Goal: Task Accomplishment & Management: Complete application form

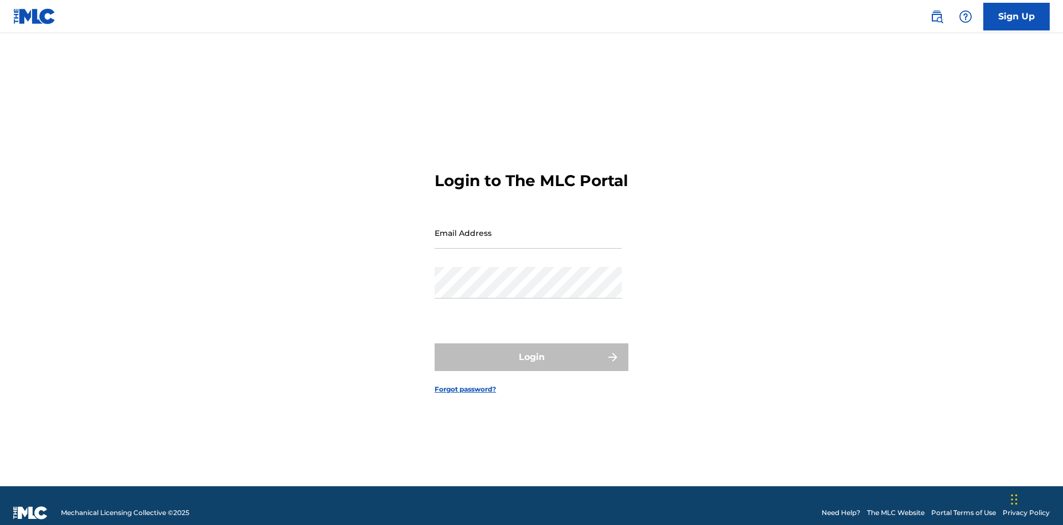
scroll to position [14, 0]
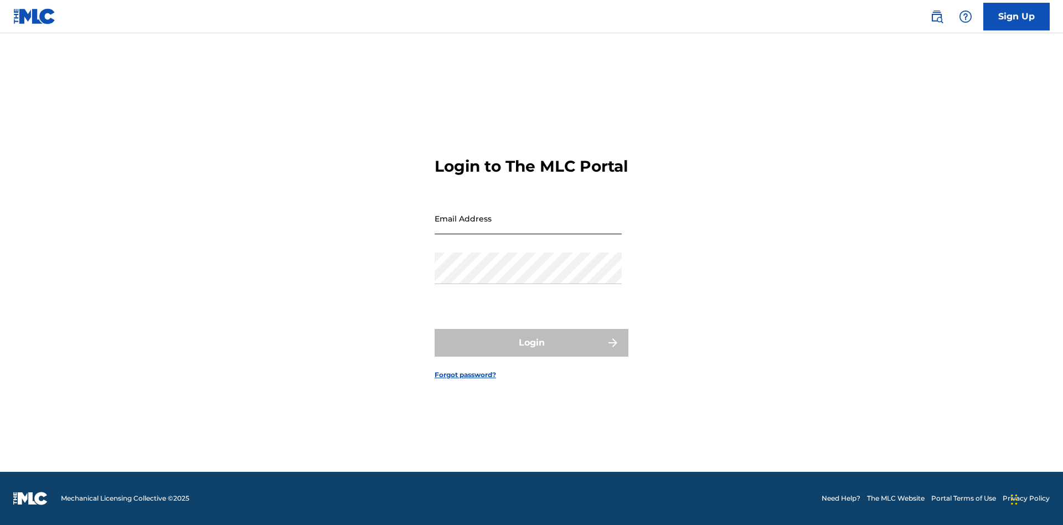
click at [528, 228] on input "Email Address" at bounding box center [528, 219] width 187 height 32
type input "[EMAIL_ADDRESS][DOMAIN_NAME]"
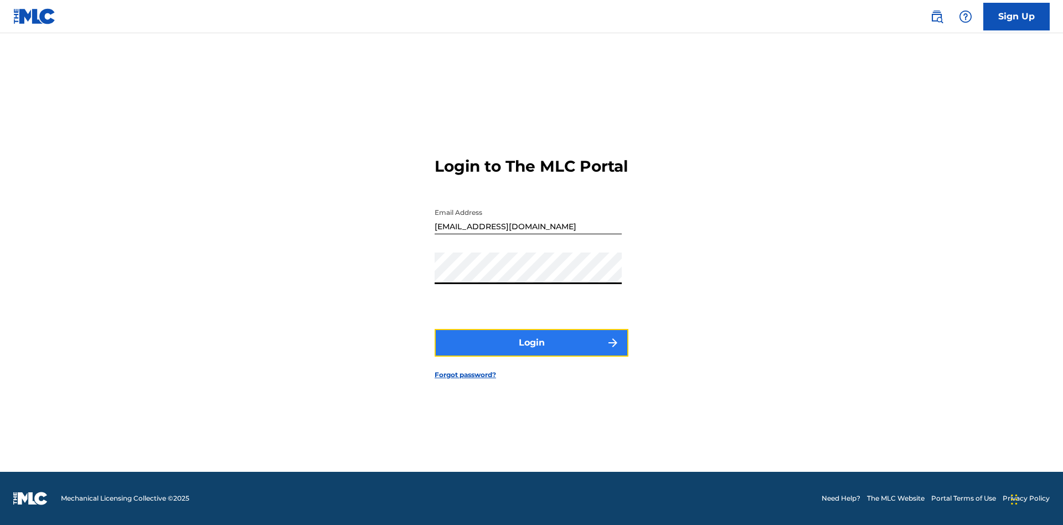
click at [532, 352] on button "Login" at bounding box center [532, 343] width 194 height 28
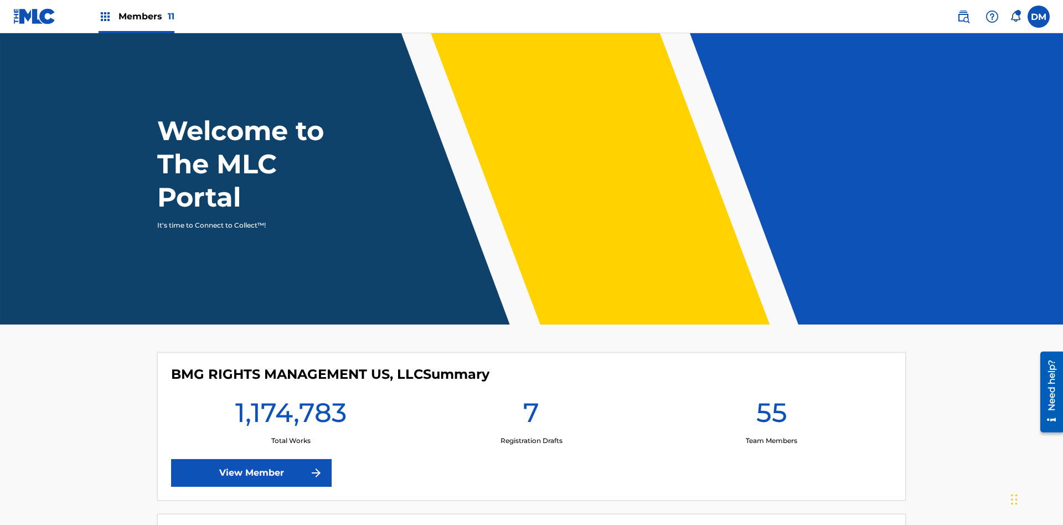
click at [136, 16] on span "Members 11" at bounding box center [147, 16] width 56 height 13
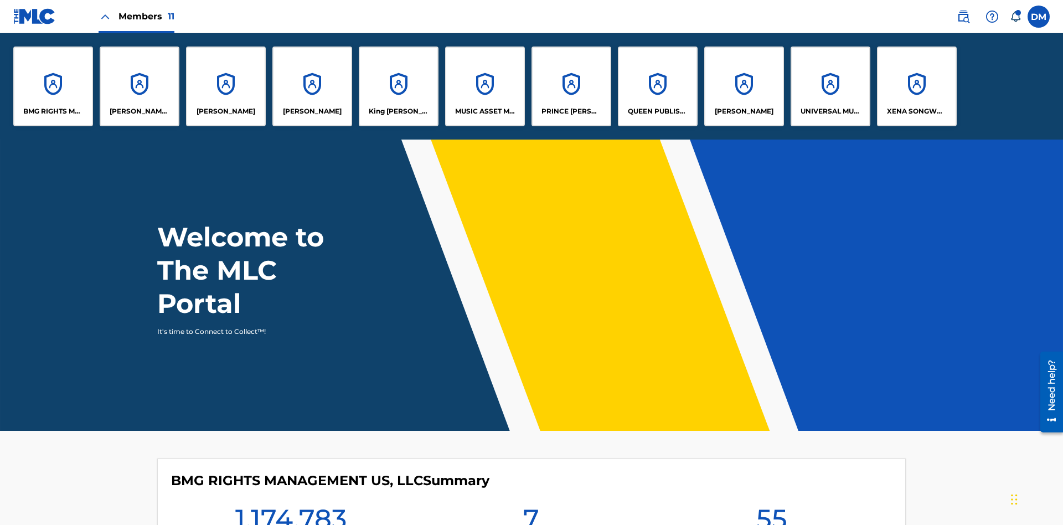
scroll to position [40, 0]
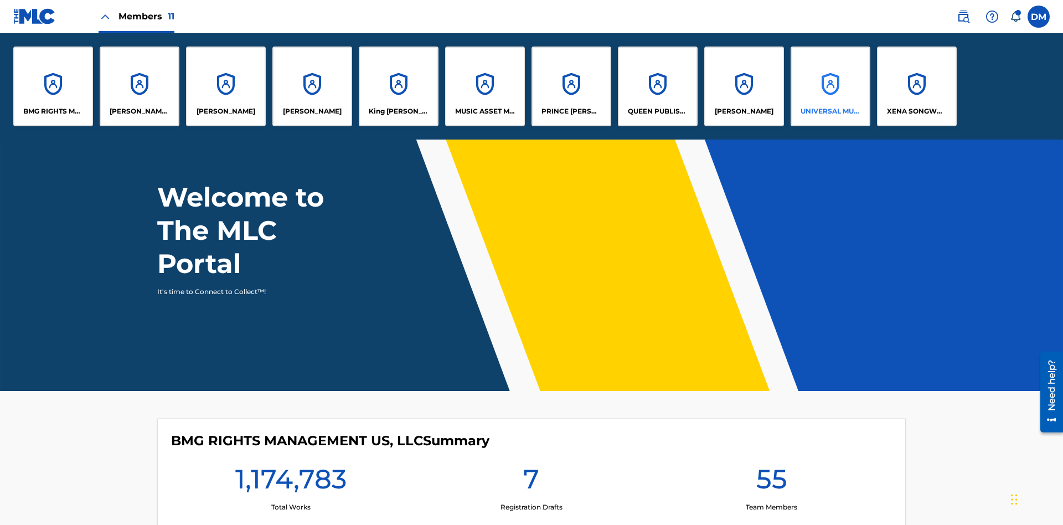
click at [830, 111] on p "UNIVERSAL MUSIC PUB GROUP" at bounding box center [831, 111] width 60 height 10
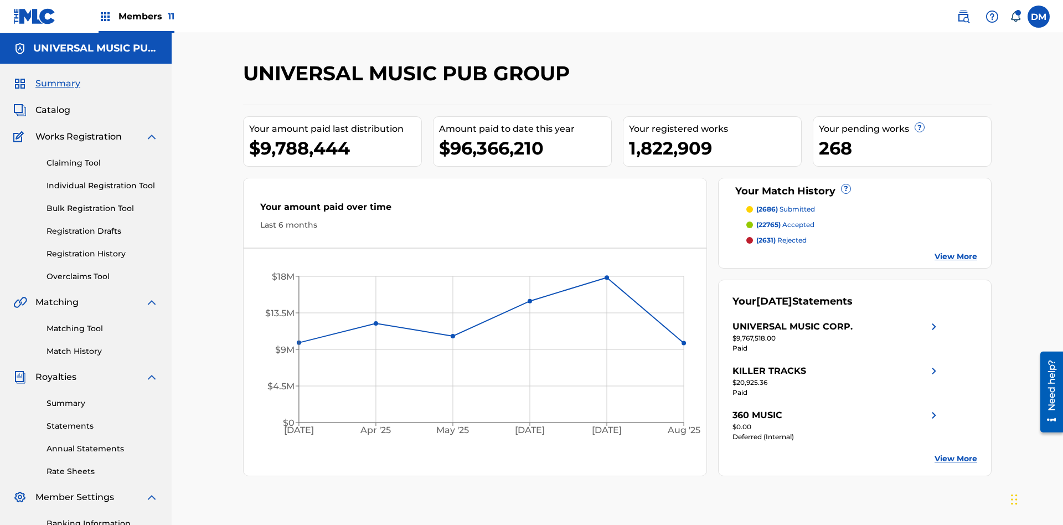
scroll to position [114, 0]
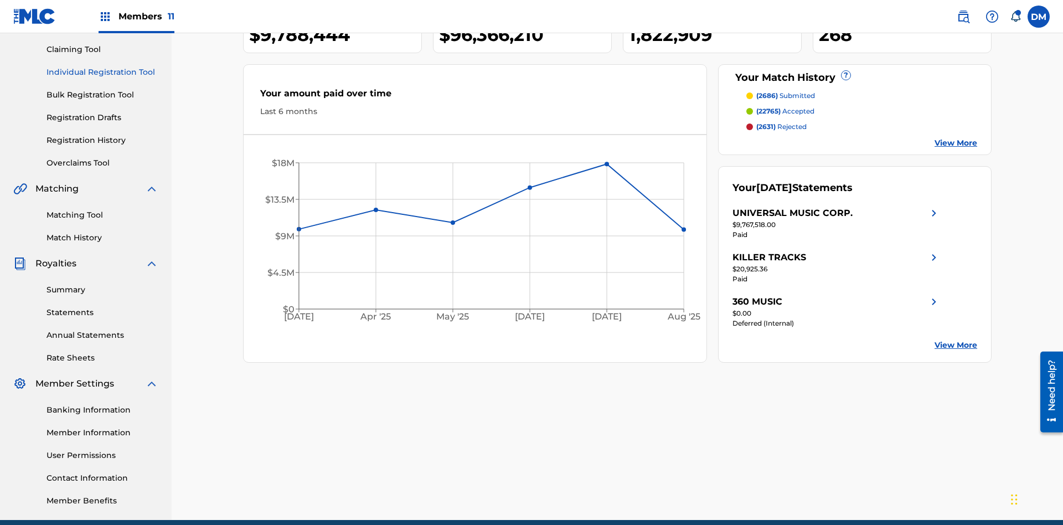
click at [102, 72] on link "Individual Registration Tool" at bounding box center [103, 72] width 112 height 12
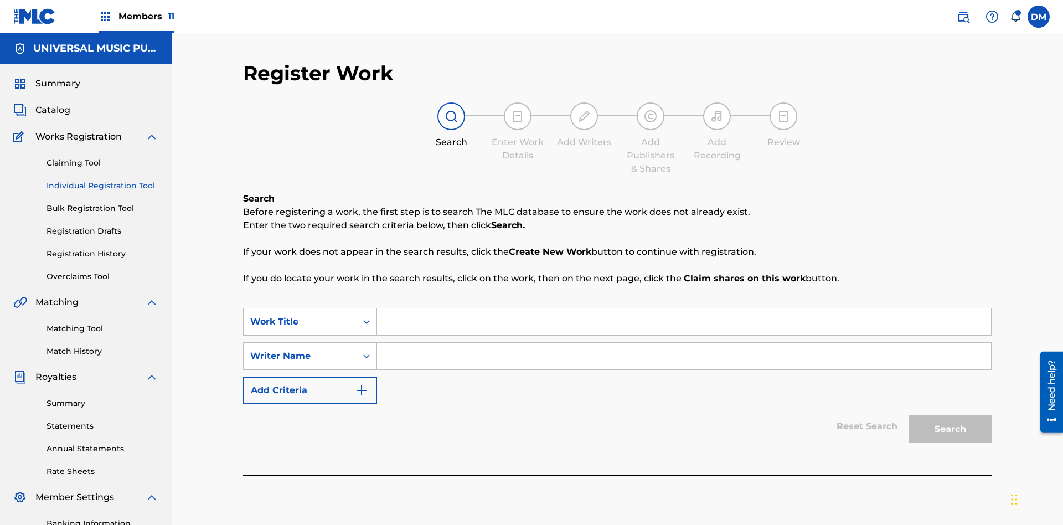
scroll to position [162, 0]
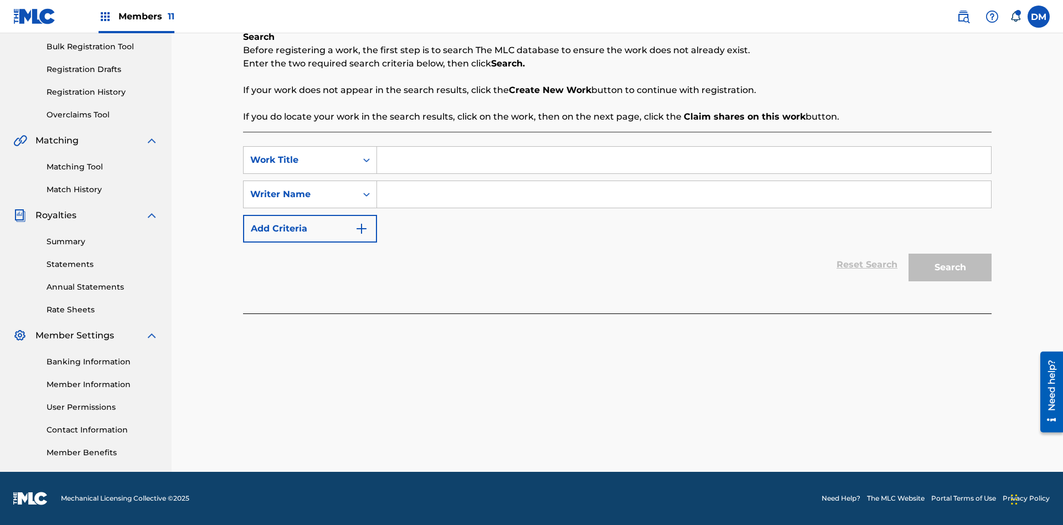
click at [684, 160] on input "Search Form" at bounding box center [684, 160] width 614 height 27
type input "Work to find in Pending Registration History"
click at [684, 194] on input "Search Form" at bounding box center [684, 194] width 614 height 27
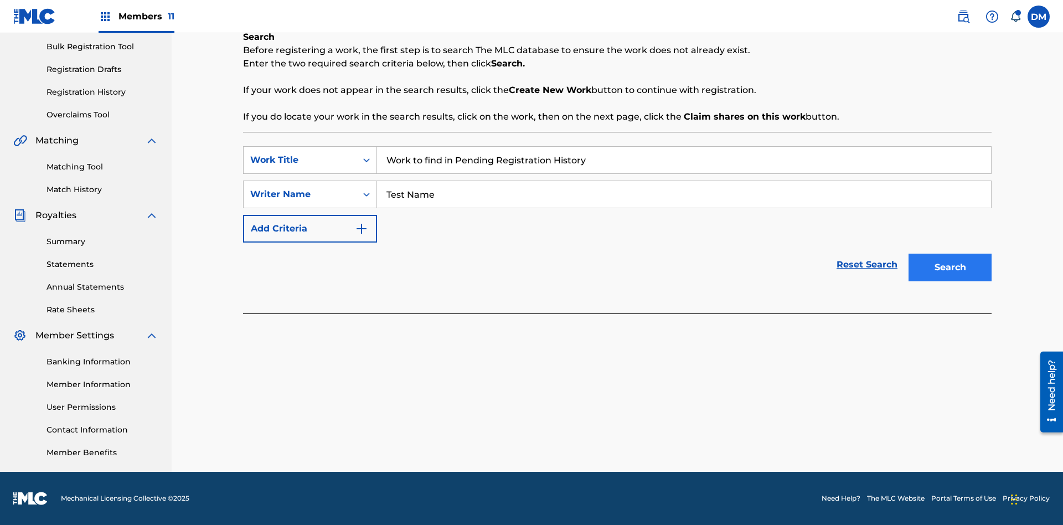
type input "Test Name"
click at [950, 267] on button "Search" at bounding box center [950, 268] width 83 height 28
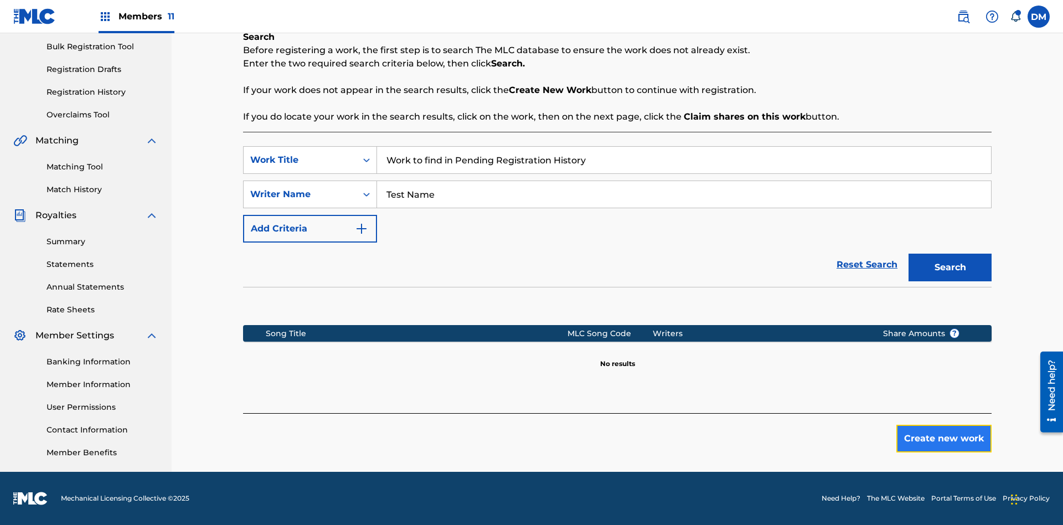
click at [944, 439] on button "Create new work" at bounding box center [944, 439] width 95 height 28
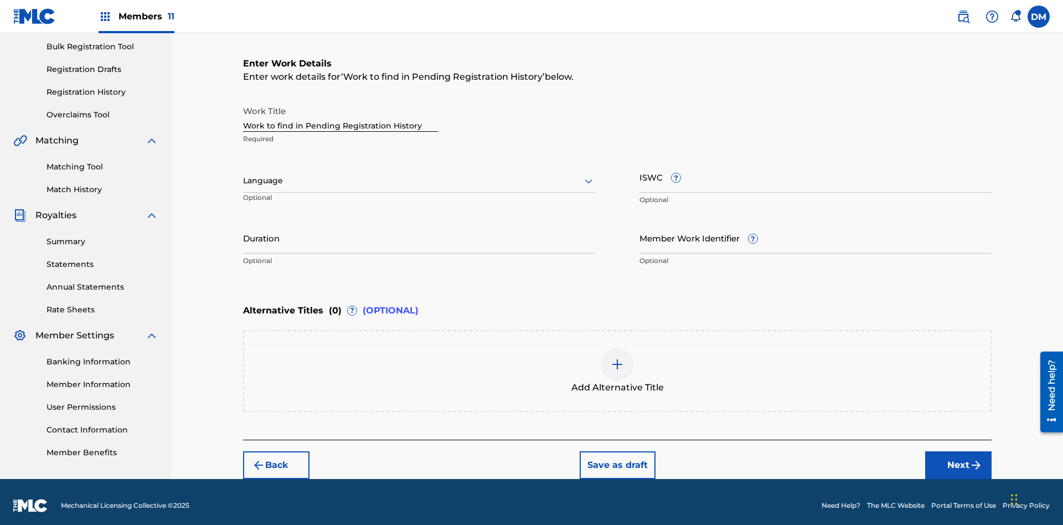
scroll to position [169, 0]
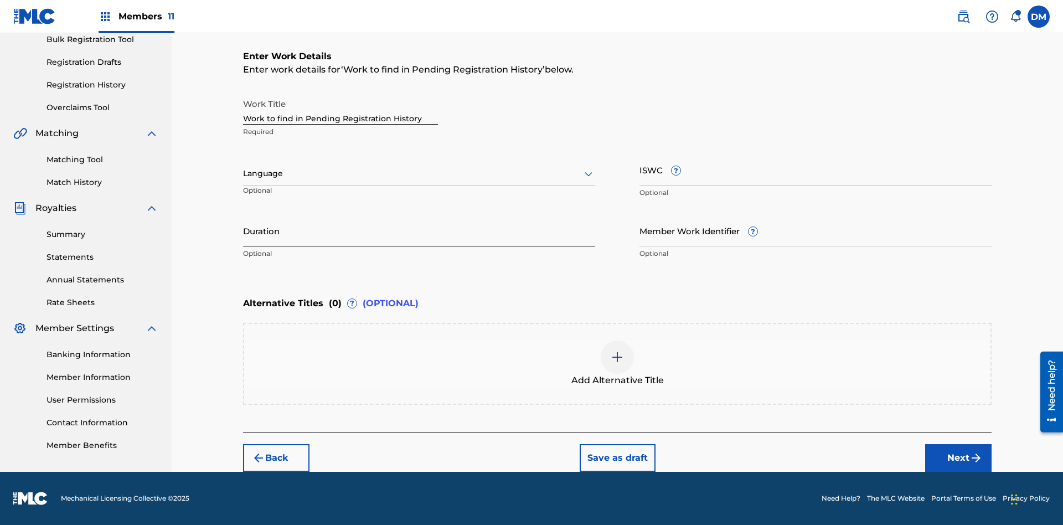
click at [419, 230] on input "Duration" at bounding box center [419, 231] width 352 height 32
type input "00:00"
click at [589, 174] on icon at bounding box center [588, 173] width 13 height 13
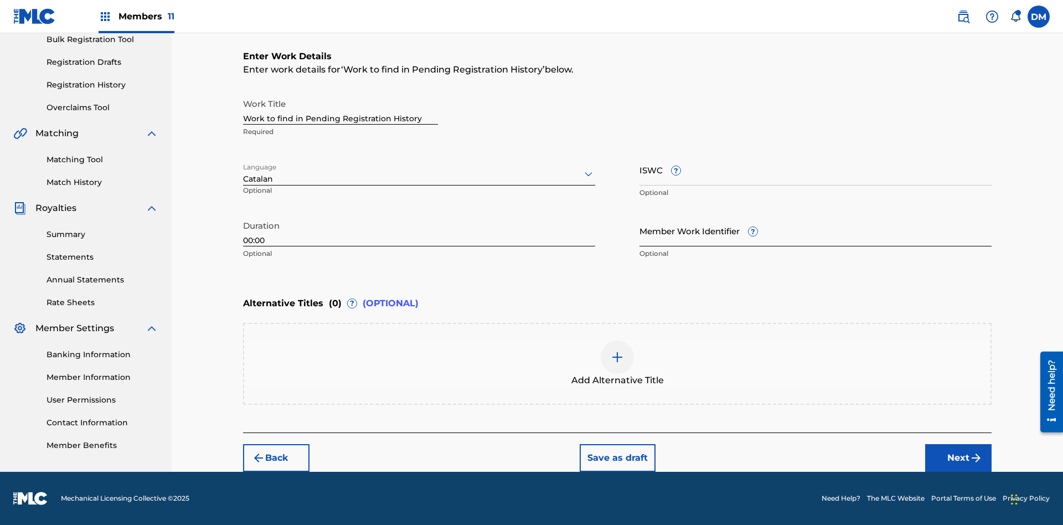
click at [816, 230] on input "Member Work Identifier ?" at bounding box center [816, 231] width 352 height 32
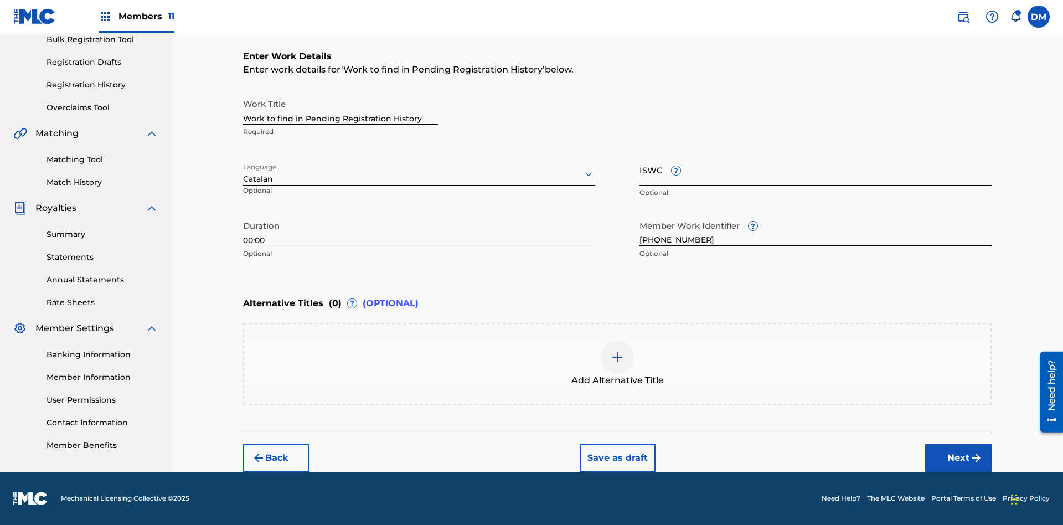
type input "[PHONE_NUMBER]"
click at [816, 169] on input "ISWC ?" at bounding box center [816, 170] width 352 height 32
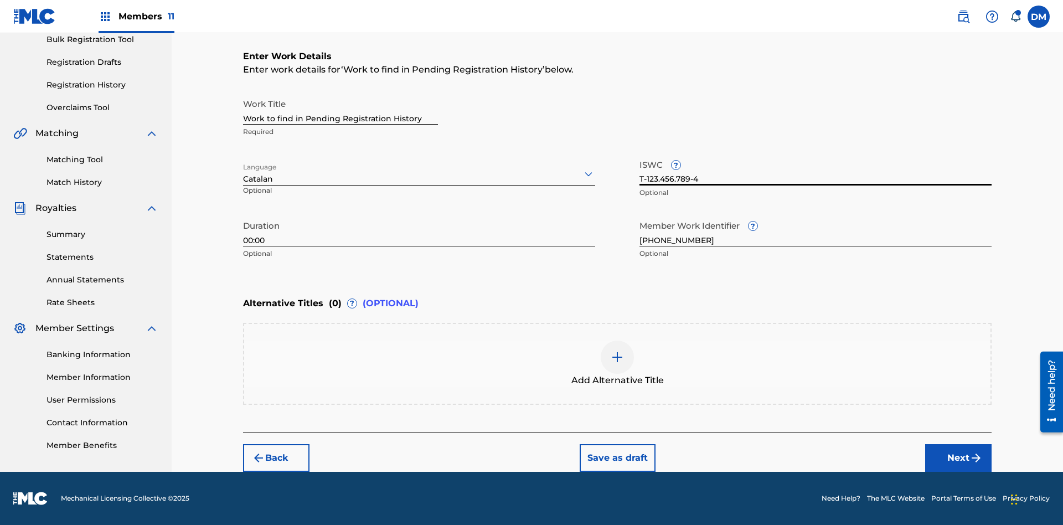
type input "T-123.456.789-4"
click at [617, 363] on img at bounding box center [617, 357] width 13 height 13
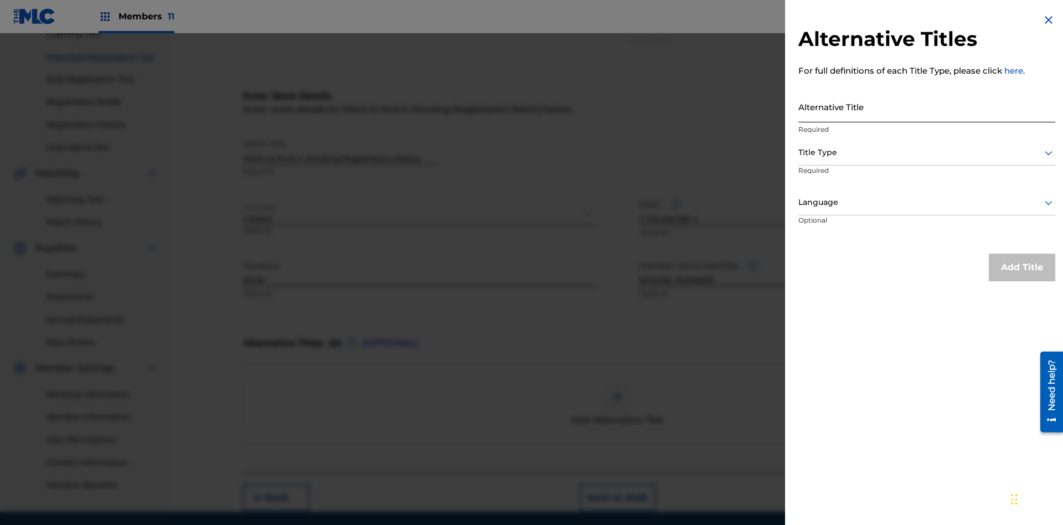
click at [927, 106] on input "Alternative Title" at bounding box center [927, 107] width 257 height 32
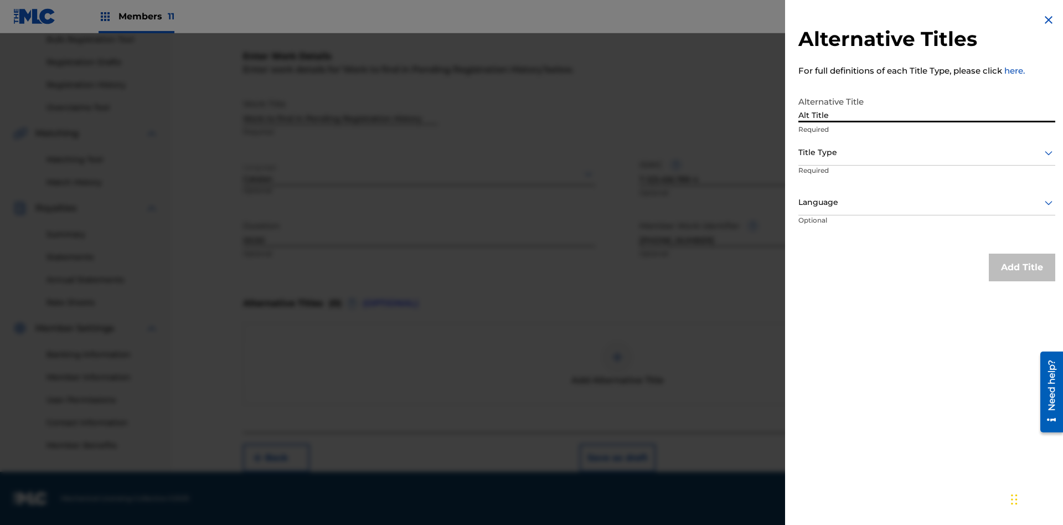
type input "Alt Title"
click at [927, 152] on div at bounding box center [927, 153] width 257 height 14
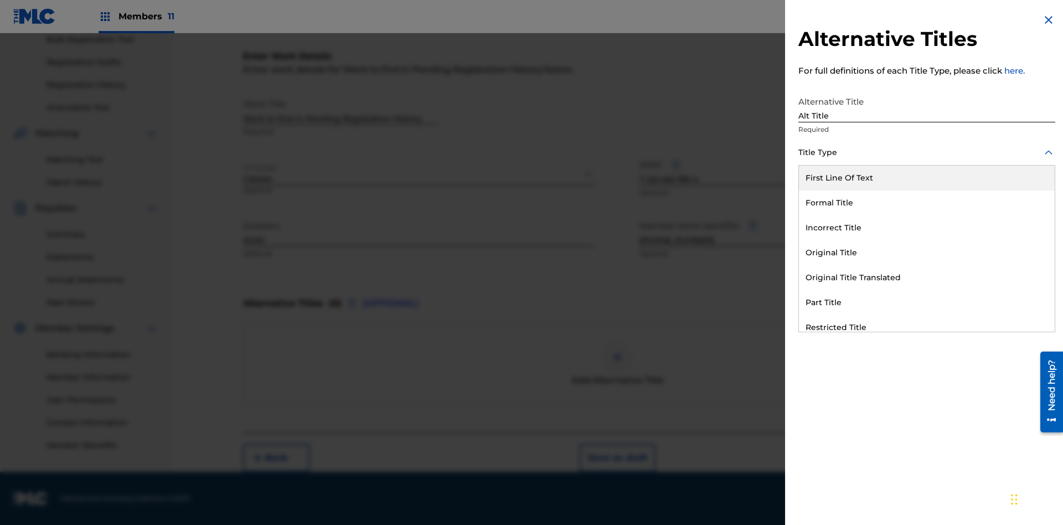
click at [927, 253] on div "Original Title" at bounding box center [927, 252] width 256 height 25
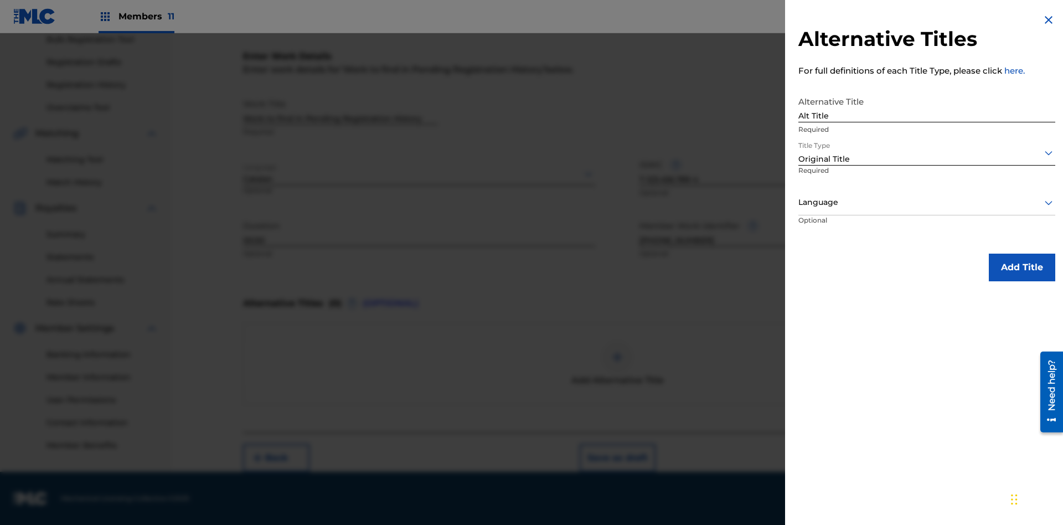
click at [927, 202] on div at bounding box center [927, 202] width 257 height 14
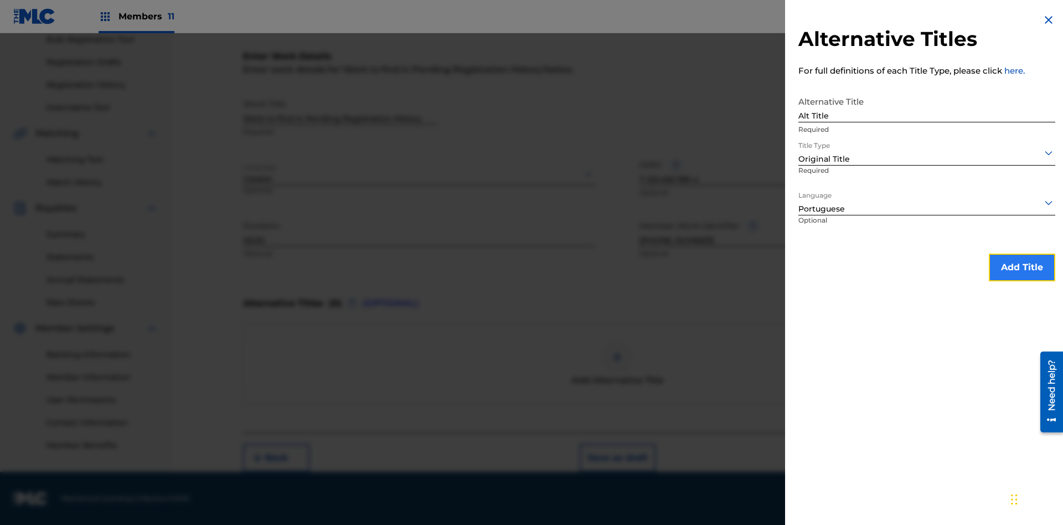
click at [1022, 267] on button "Add Title" at bounding box center [1022, 268] width 66 height 28
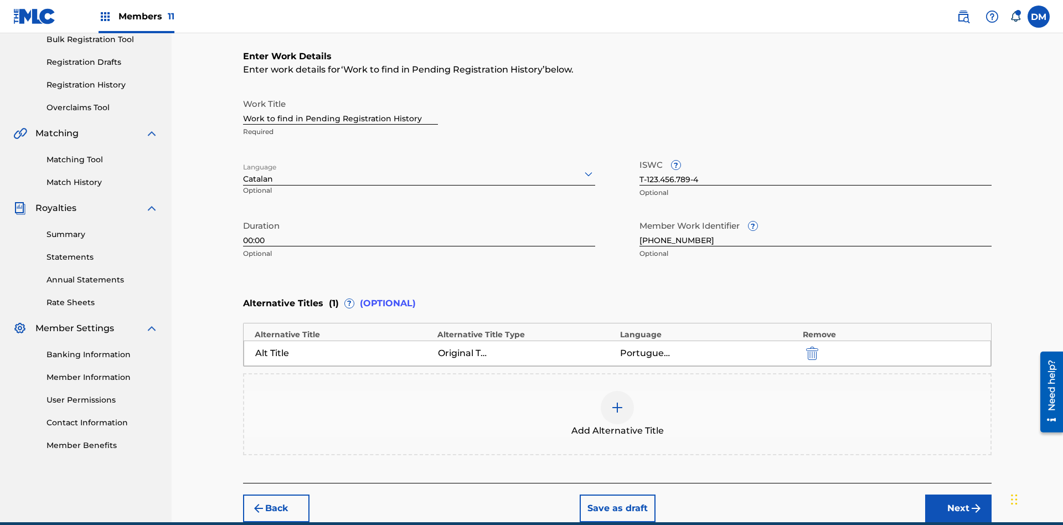
scroll to position [219, 0]
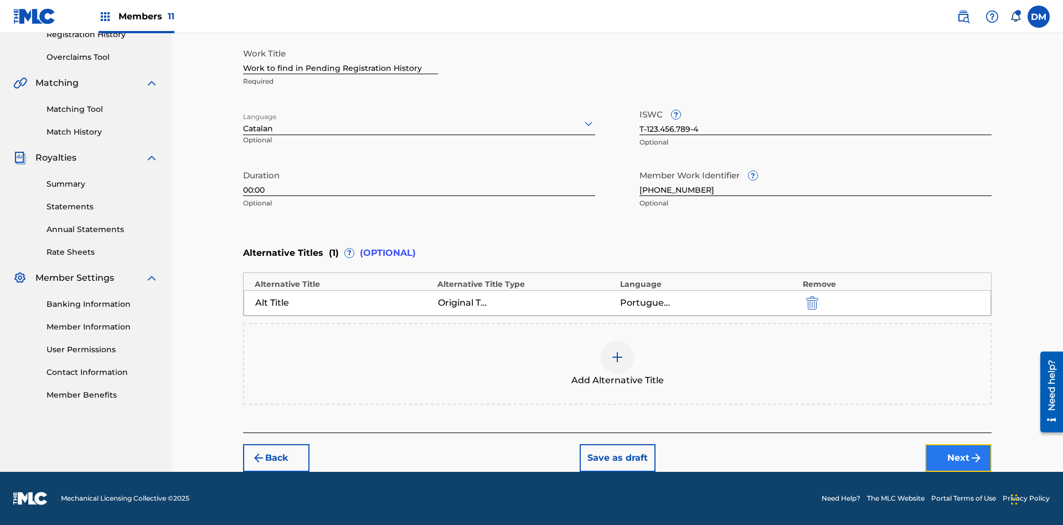
click at [959, 458] on button "Next" at bounding box center [958, 458] width 66 height 28
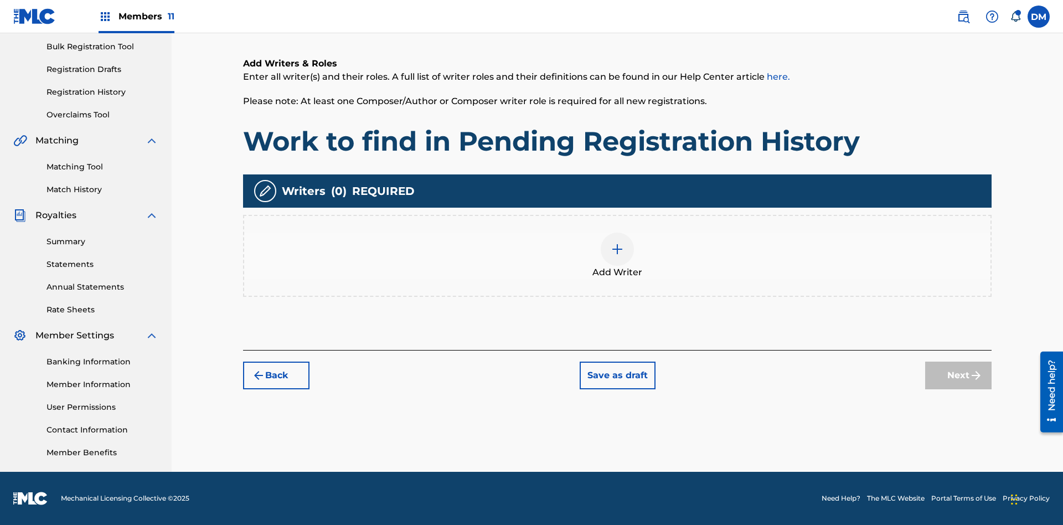
click at [617, 255] on img at bounding box center [617, 249] width 13 height 13
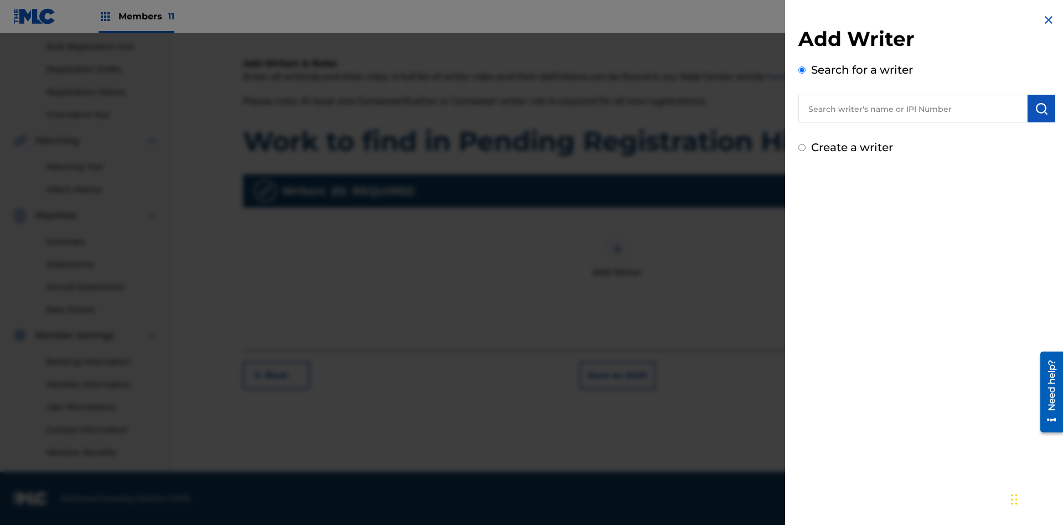
click at [913, 109] on input "text" at bounding box center [913, 109] width 229 height 28
type input "Test2025.09.18.05.13.36"
click at [1042, 109] on img "submit" at bounding box center [1041, 108] width 13 height 13
click at [802, 195] on input "Create a writer" at bounding box center [802, 194] width 7 height 7
radio input "false"
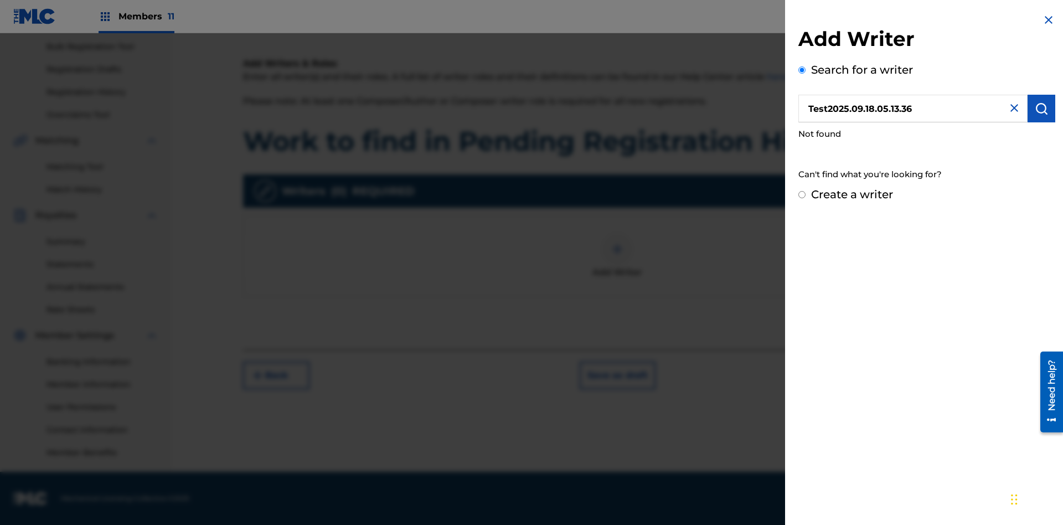
radio input "false"
radio input "true"
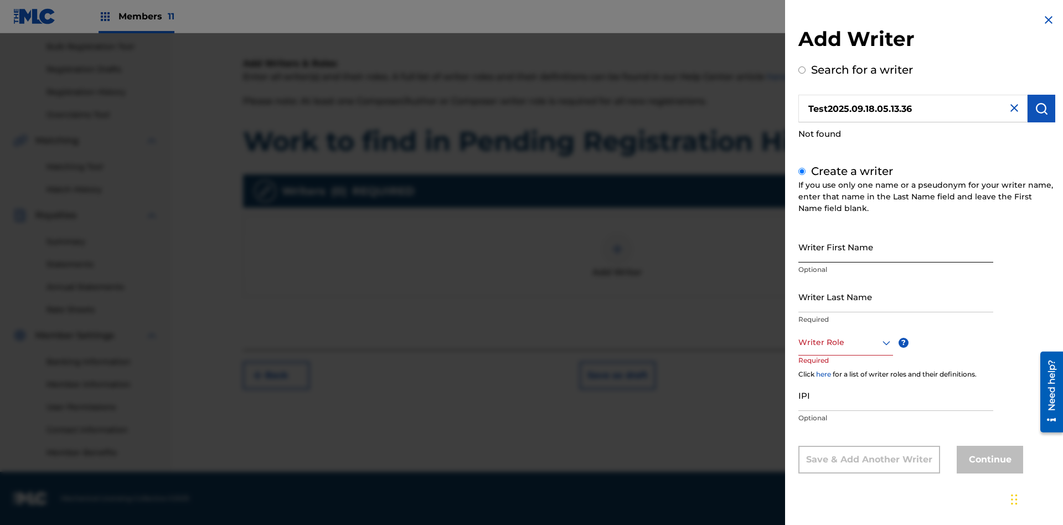
click at [896, 246] on input "Writer First Name" at bounding box center [896, 247] width 195 height 32
type input "Test2025.09.18.05.13.39"
click at [896, 296] on input "Writer Last Name" at bounding box center [896, 297] width 195 height 32
type input "Test2025.09.18.05.13.40"
click at [845, 342] on div at bounding box center [846, 343] width 95 height 14
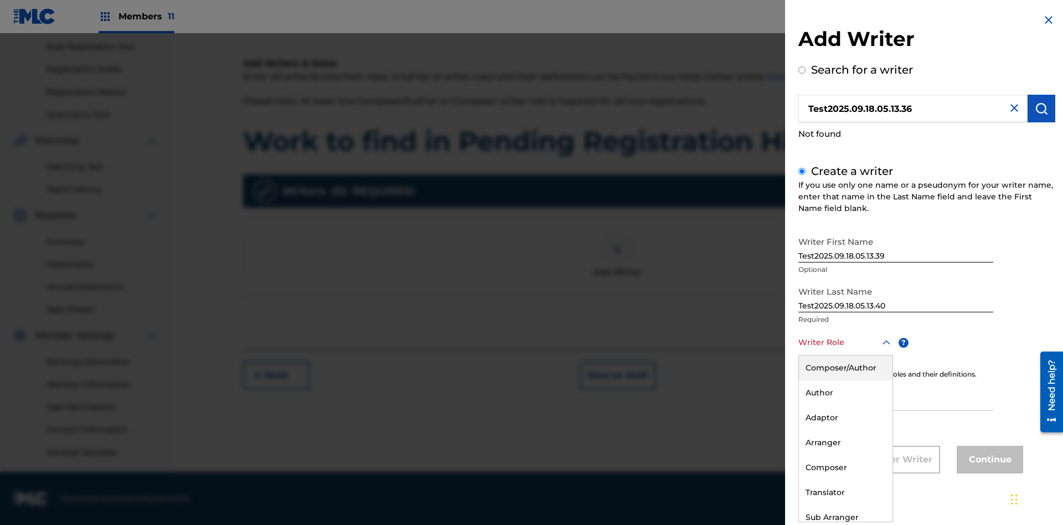
click at [845, 467] on div "Composer" at bounding box center [846, 467] width 94 height 25
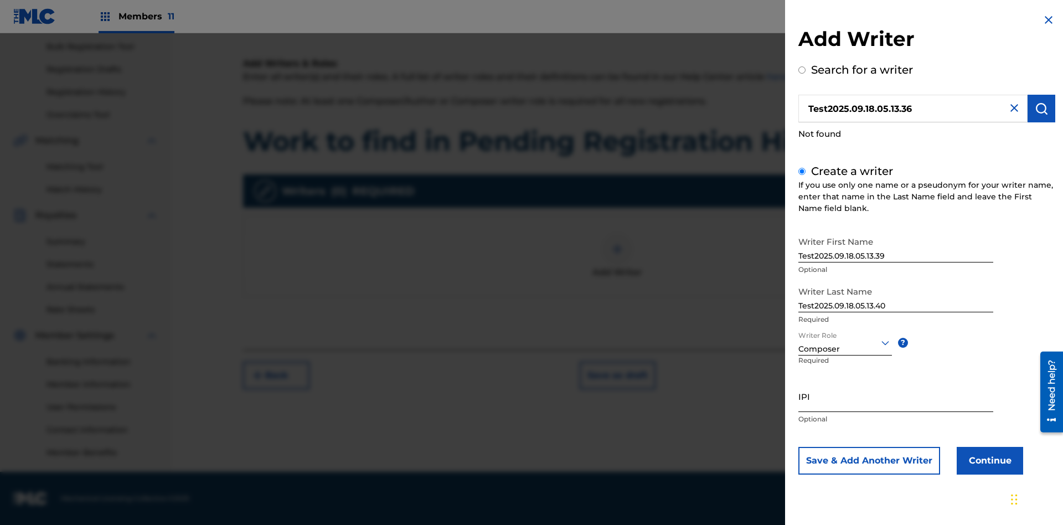
click at [896, 396] on input "IPI" at bounding box center [896, 396] width 195 height 32
type input "00000000000"
click at [988, 460] on button "Continue" at bounding box center [990, 461] width 66 height 28
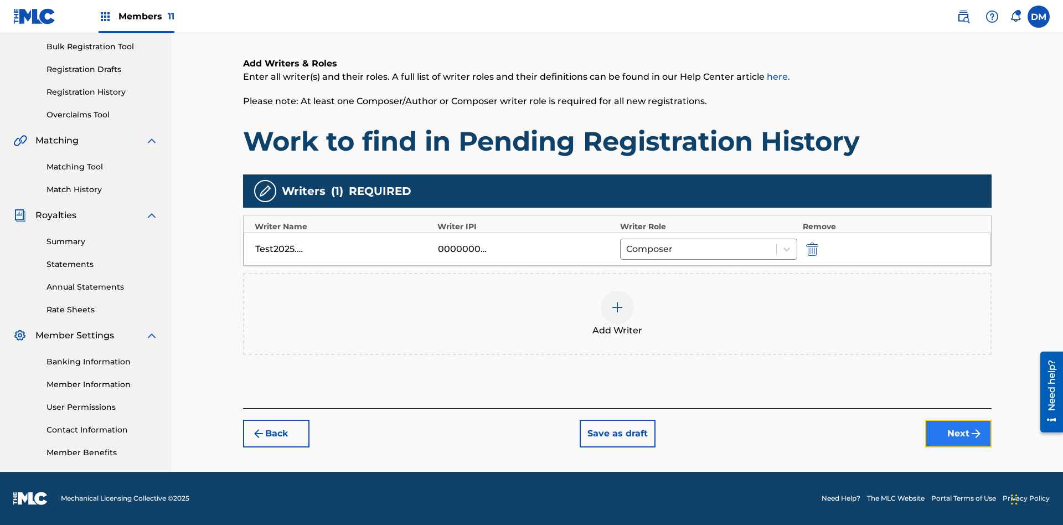
click at [959, 434] on button "Next" at bounding box center [958, 434] width 66 height 28
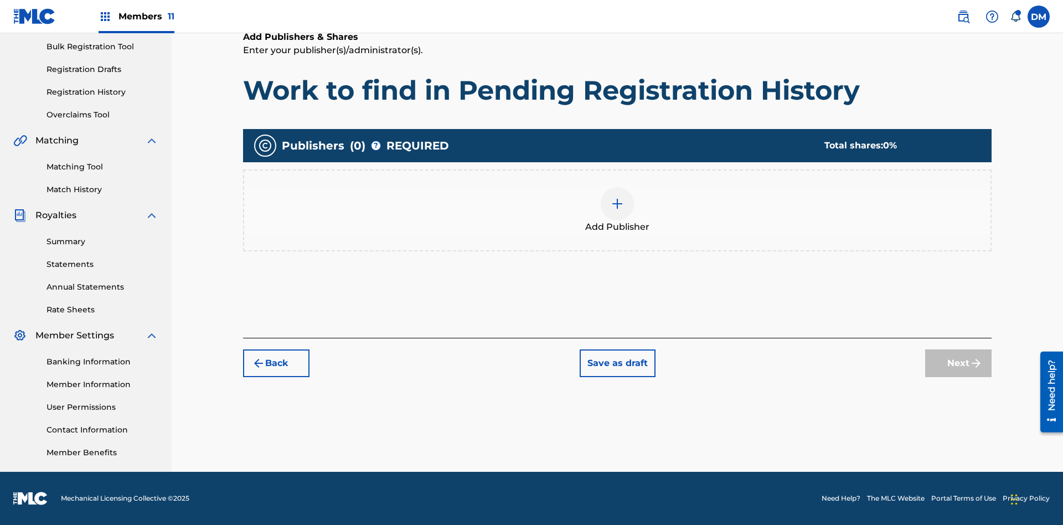
click at [617, 203] on img at bounding box center [617, 203] width 13 height 13
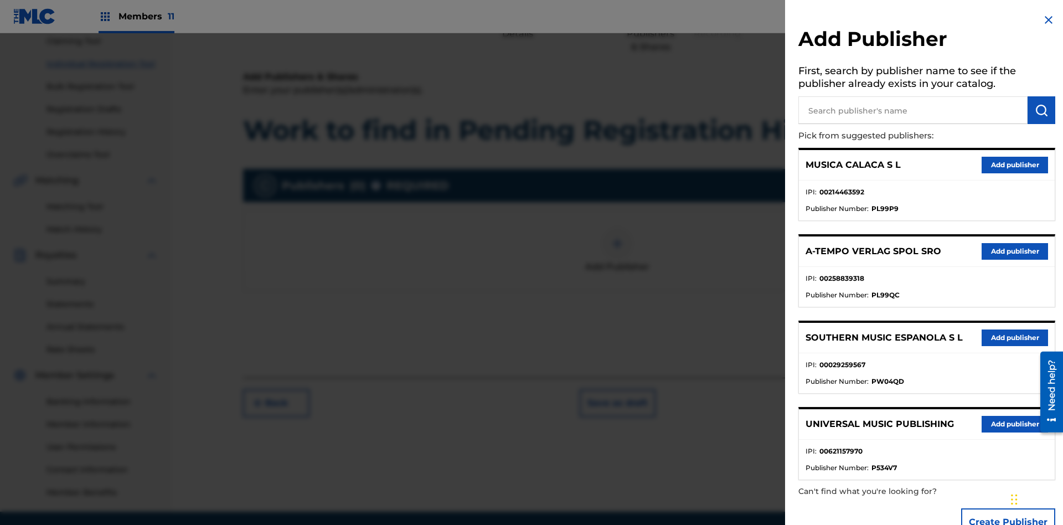
click at [913, 110] on input "text" at bounding box center [913, 110] width 229 height 28
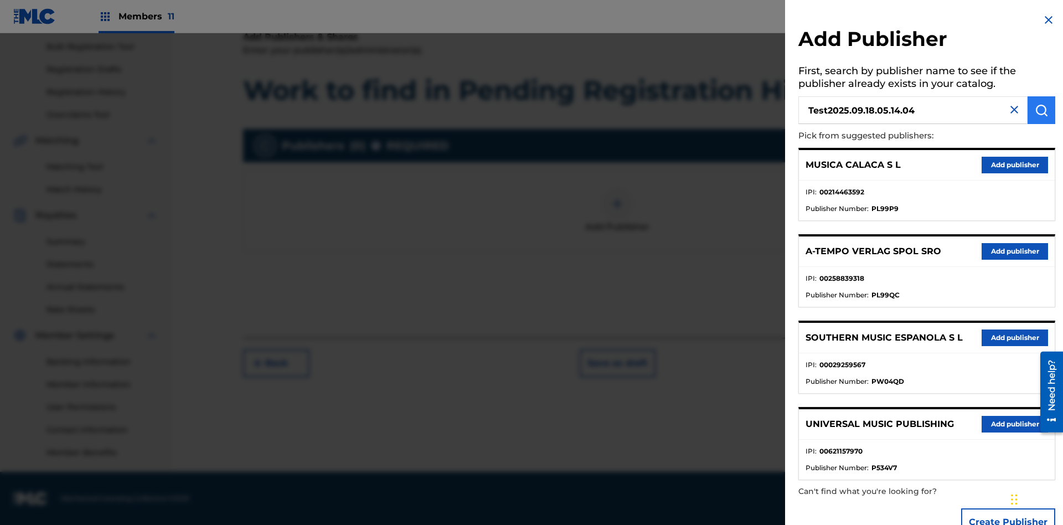
type input "Test2025.09.18.05.14.04"
click at [1042, 110] on img "submit" at bounding box center [1041, 110] width 13 height 13
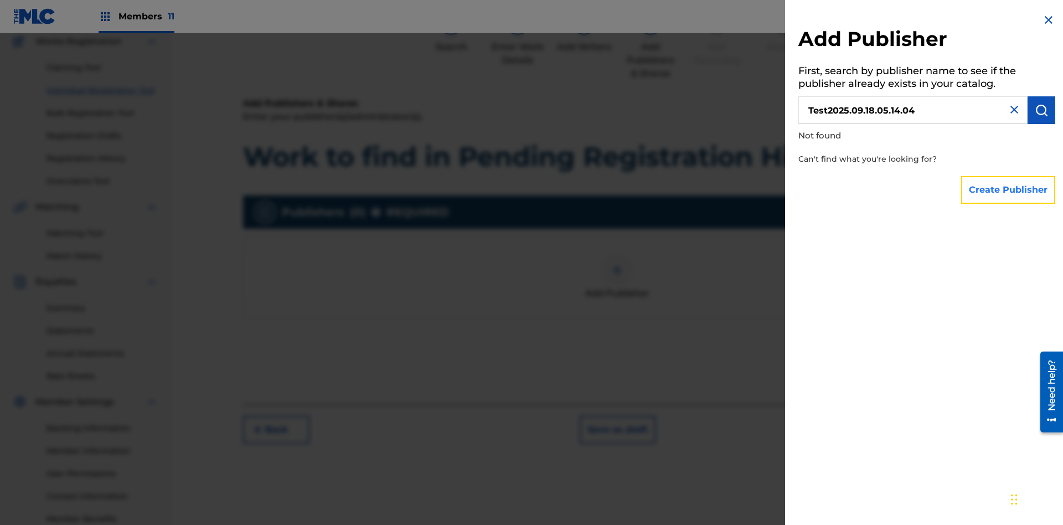
click at [1009, 189] on button "Create Publisher" at bounding box center [1008, 190] width 94 height 28
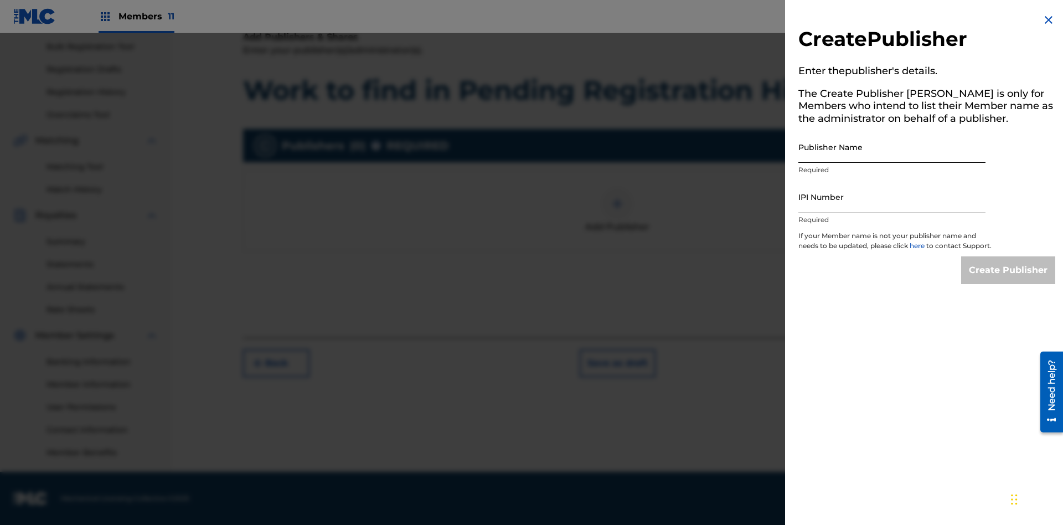
click at [892, 147] on input "Publisher Name" at bounding box center [892, 147] width 187 height 32
type input "Test2025.09.18.05.14.10"
click at [892, 197] on input "IPI Number" at bounding box center [892, 197] width 187 height 32
type input "00000000000"
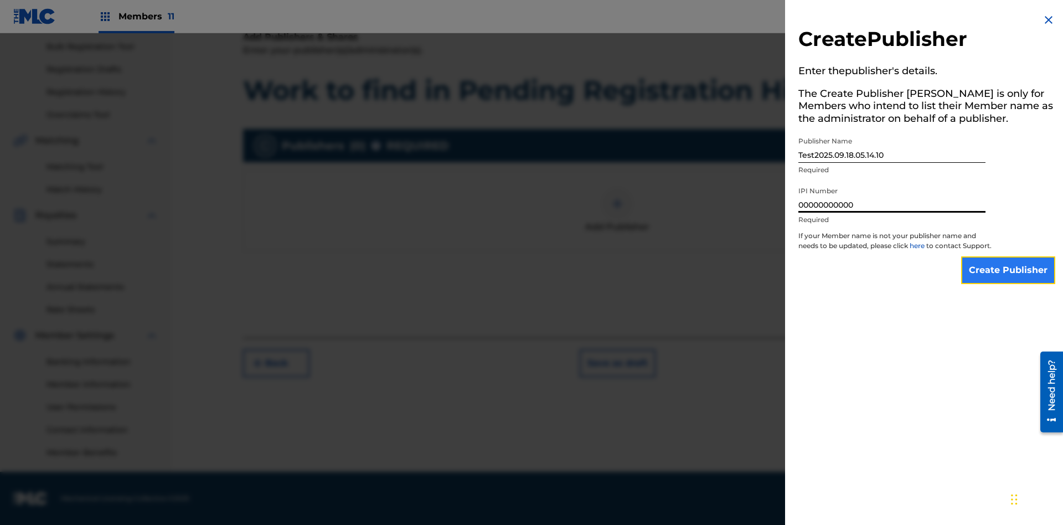
click at [1009, 280] on input "Create Publisher" at bounding box center [1008, 270] width 94 height 28
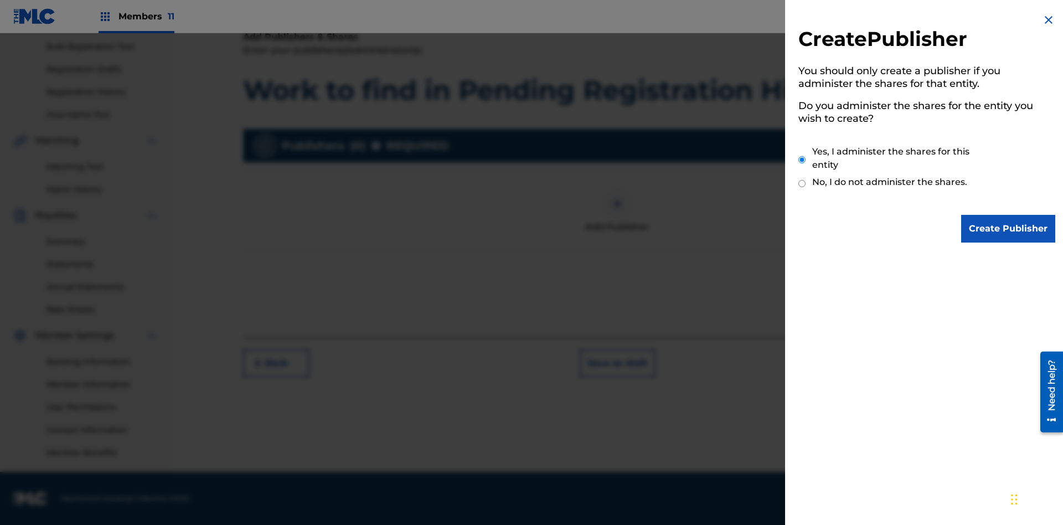
click at [802, 159] on input "Yes, I administer the shares for this entity" at bounding box center [802, 160] width 7 height 24
click at [1009, 229] on input "Create Publisher" at bounding box center [1008, 229] width 94 height 28
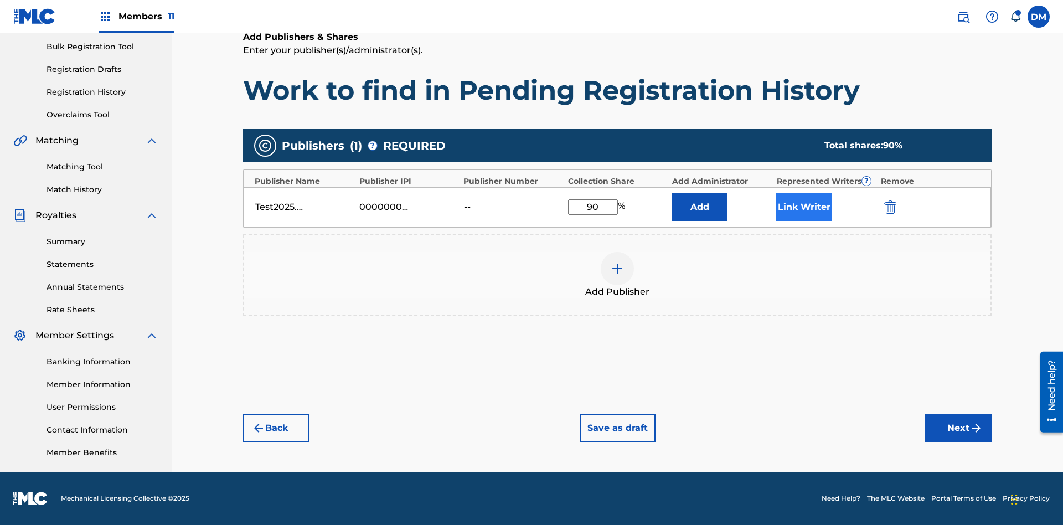
type input "90"
click at [804, 207] on button "Link Writer" at bounding box center [803, 207] width 55 height 28
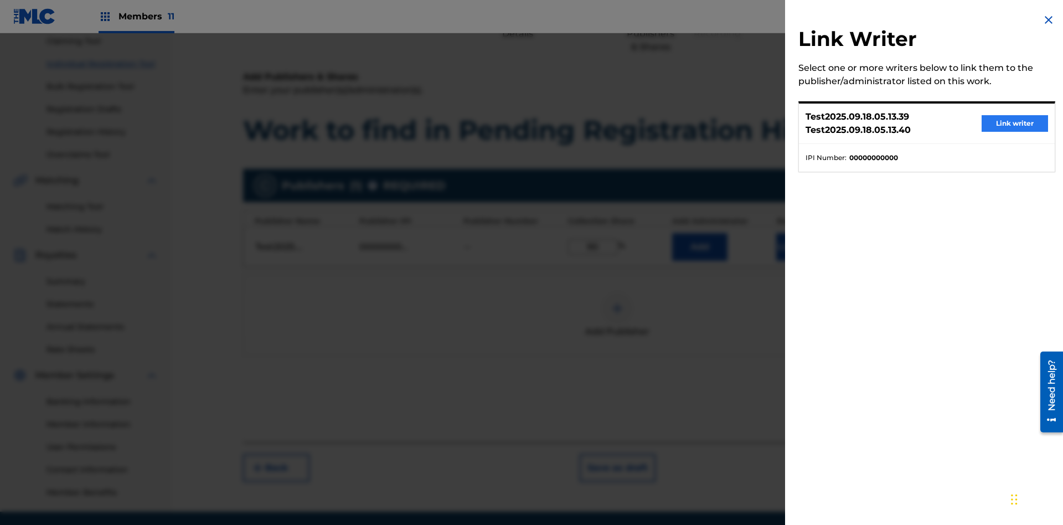
click at [1015, 123] on button "Link writer" at bounding box center [1015, 123] width 66 height 17
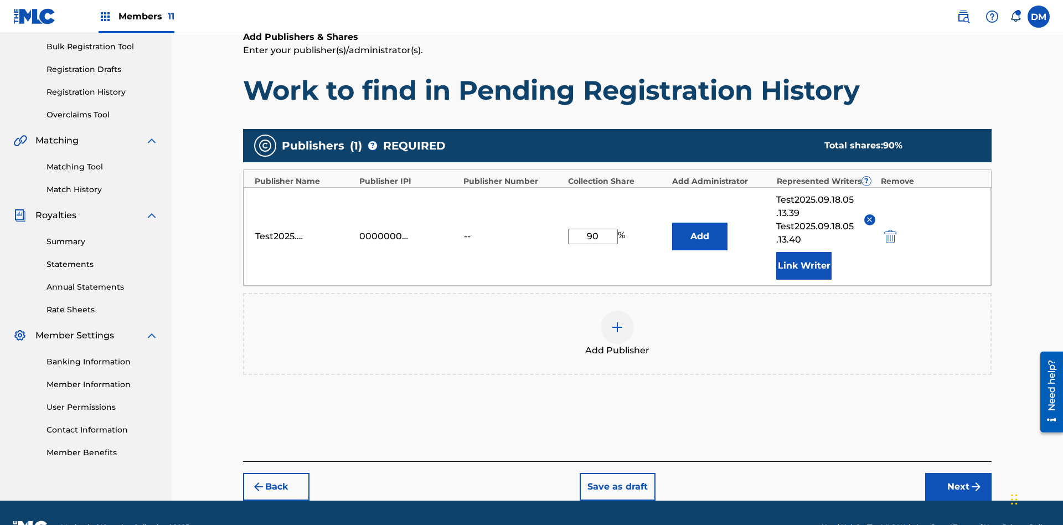
scroll to position [190, 0]
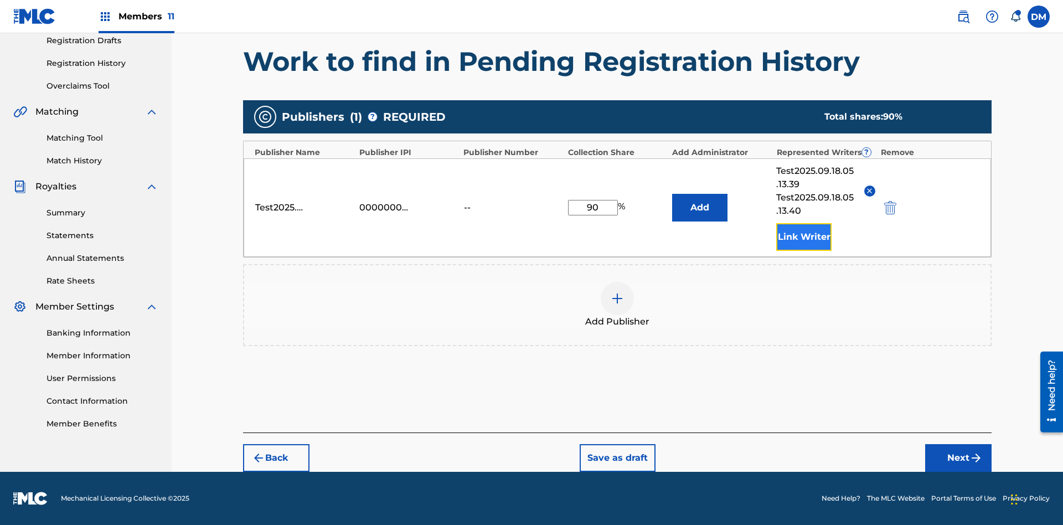
click at [804, 236] on button "Link Writer" at bounding box center [803, 237] width 55 height 28
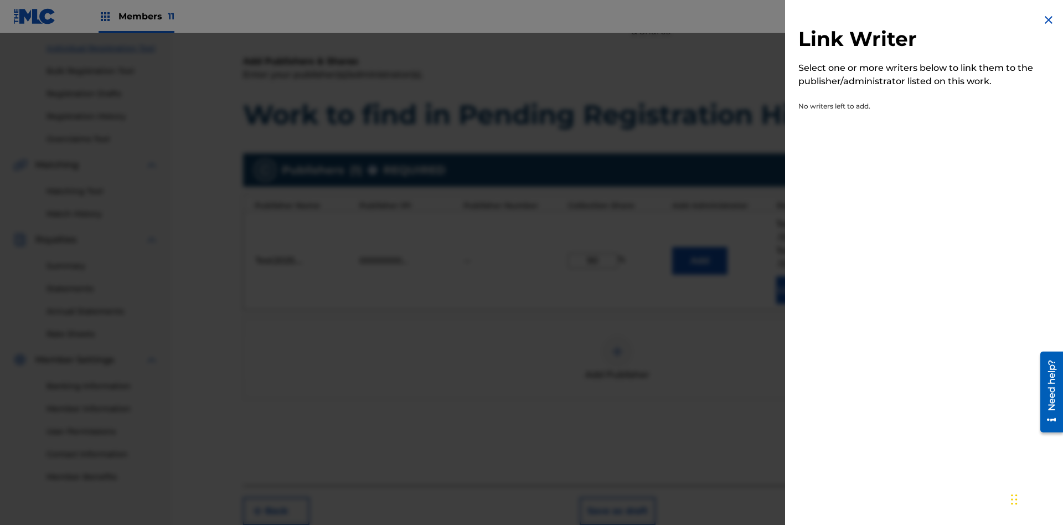
click at [1049, 20] on img at bounding box center [1048, 19] width 13 height 13
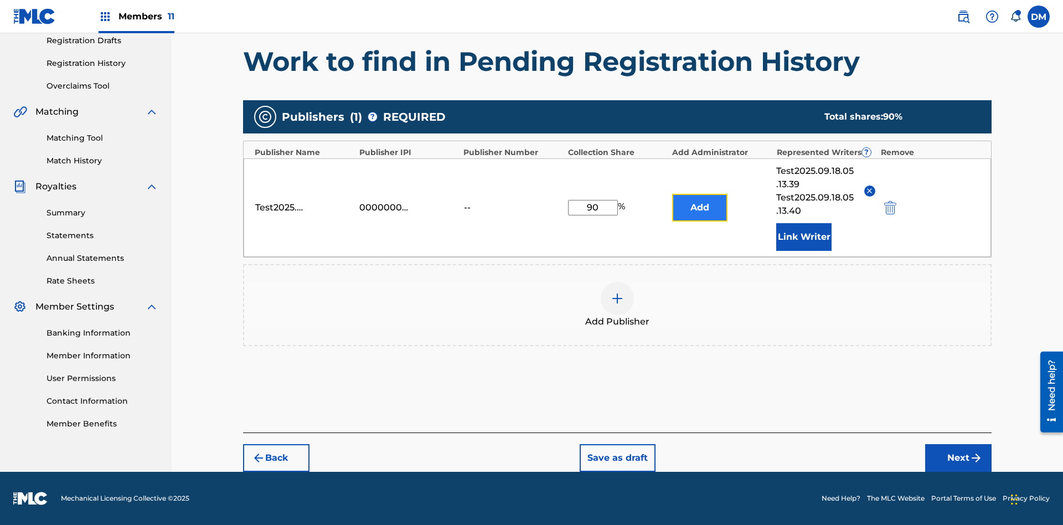
click at [700, 207] on button "Add" at bounding box center [699, 208] width 55 height 28
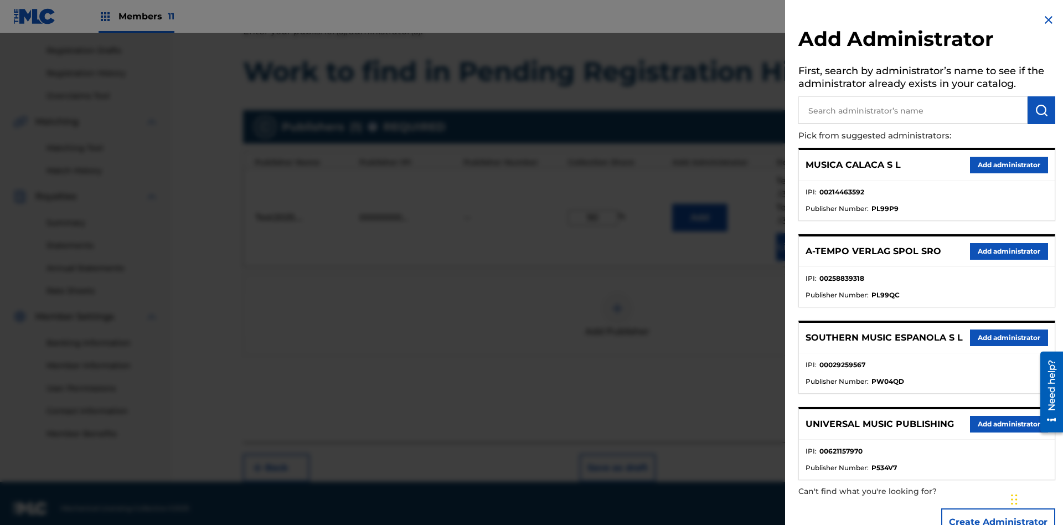
click at [913, 110] on input "text" at bounding box center [913, 110] width 229 height 28
type input "Test2025.09.18.05.14.39"
click at [1042, 110] on img "submit" at bounding box center [1041, 110] width 13 height 13
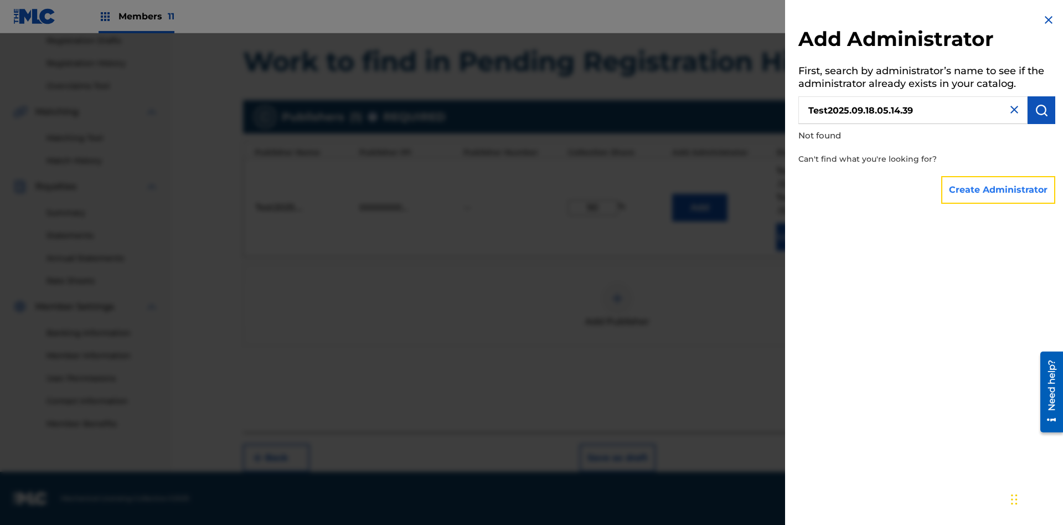
click at [999, 189] on button "Create Administrator" at bounding box center [998, 190] width 114 height 28
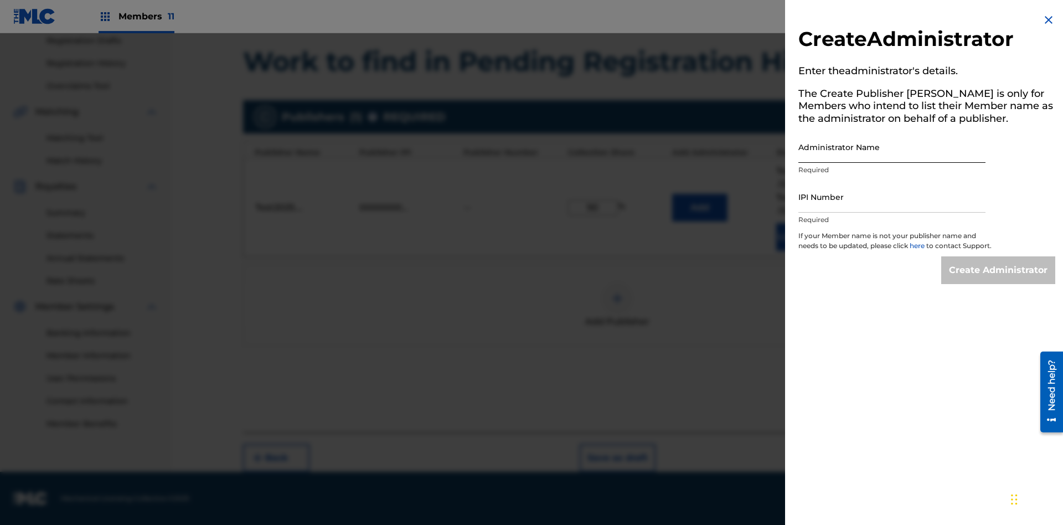
click at [892, 147] on input "Administrator Name" at bounding box center [892, 147] width 187 height 32
type input "Test2025.09.18.05.14.46"
click at [892, 197] on input "IPI Number" at bounding box center [892, 197] width 187 height 32
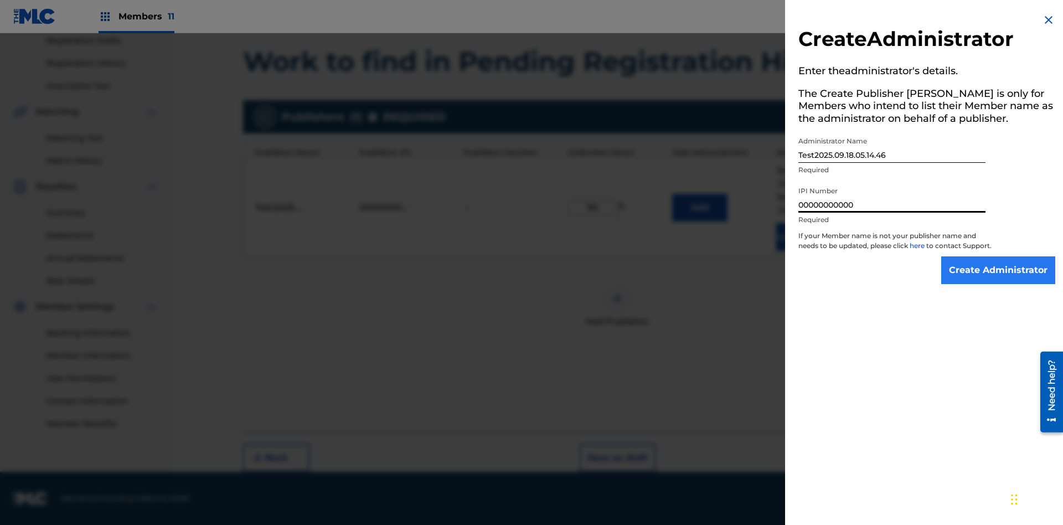
type input "00000000000"
click at [999, 280] on input "Create Administrator" at bounding box center [998, 270] width 114 height 28
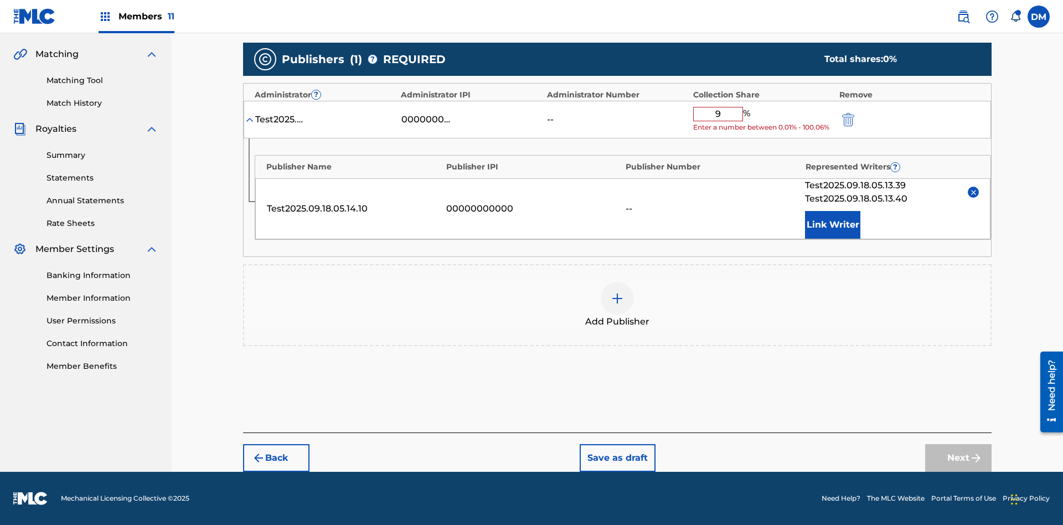
type input "90"
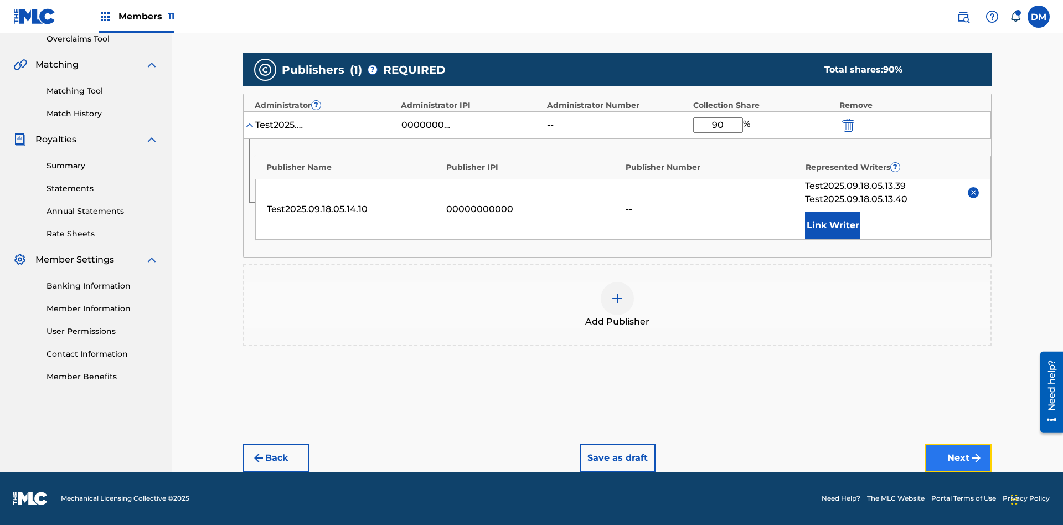
click at [959, 458] on button "Next" at bounding box center [958, 458] width 66 height 28
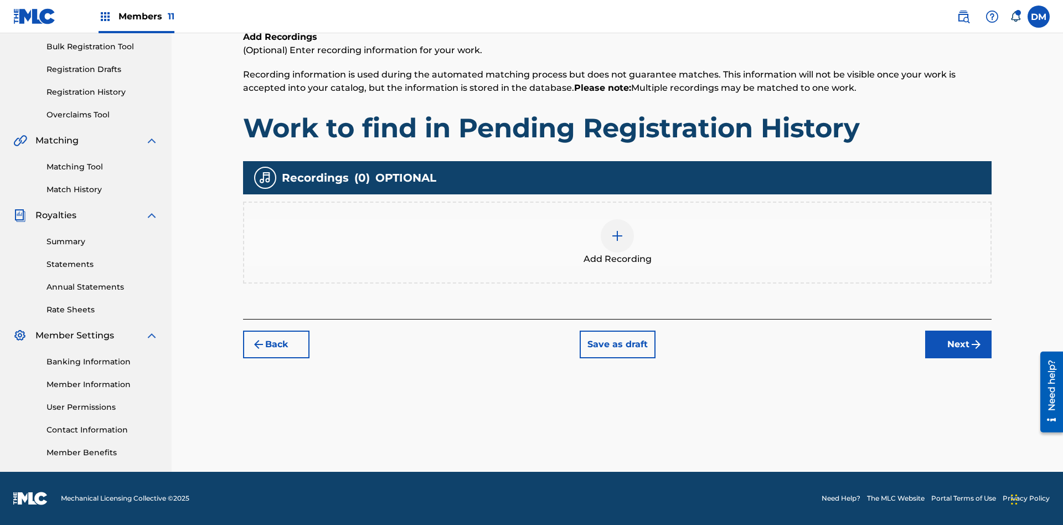
click at [617, 242] on img at bounding box center [617, 235] width 13 height 13
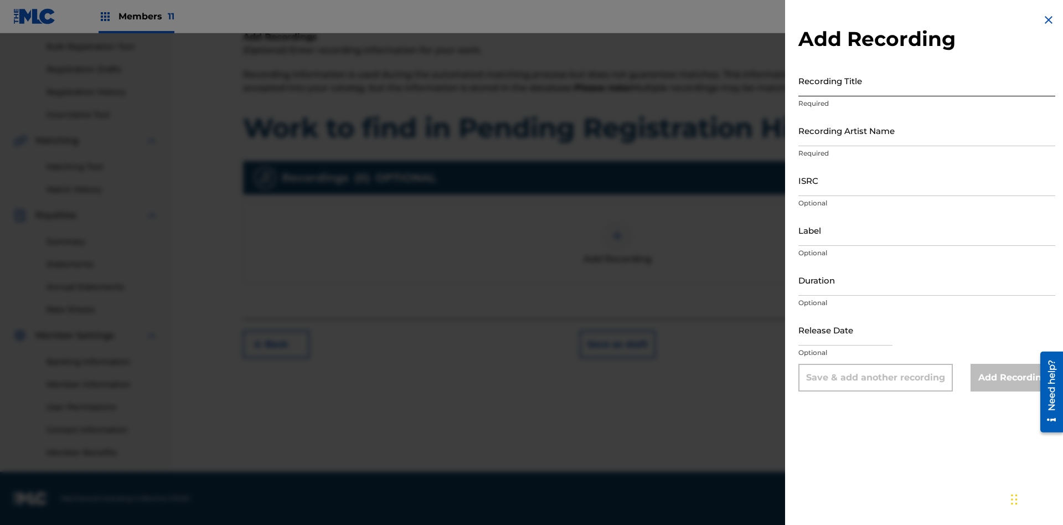
click at [927, 80] on input "Recording Title" at bounding box center [927, 81] width 257 height 32
type input "Best Song Ever"
click at [927, 130] on input "Recording Artist Name" at bounding box center [927, 131] width 257 height 32
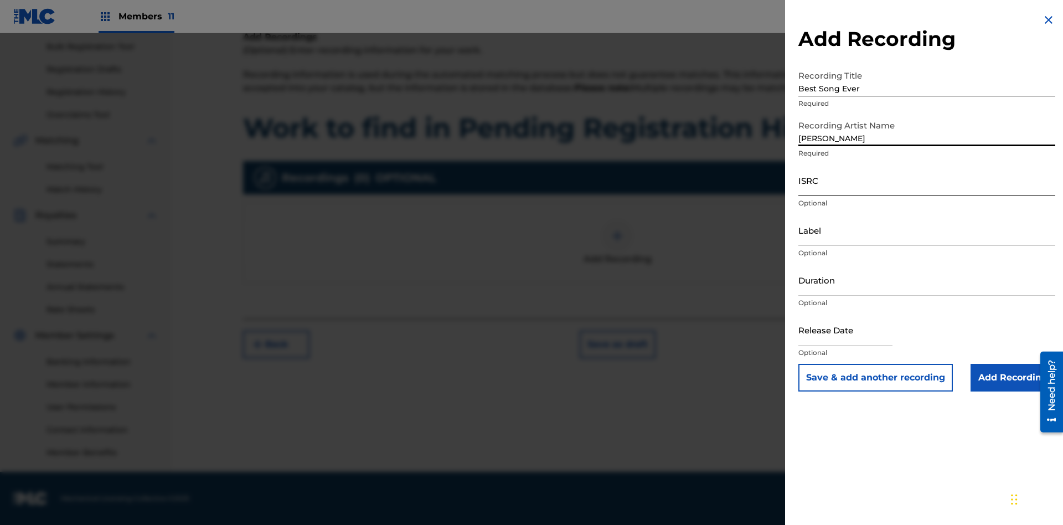
type input "[PERSON_NAME]"
click at [927, 180] on input "ISRC" at bounding box center [927, 180] width 257 height 32
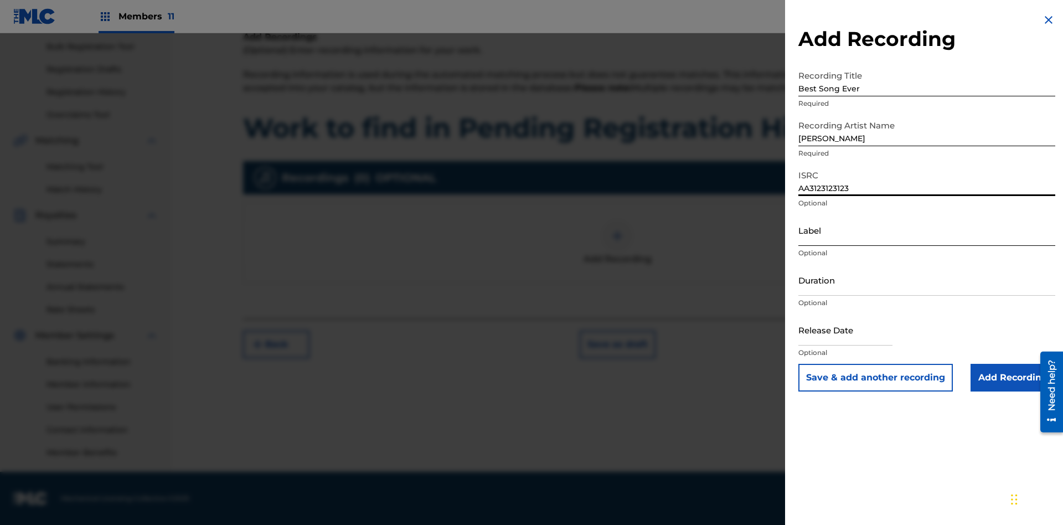
type input "AA3123123123"
click at [927, 230] on input "Label" at bounding box center [927, 230] width 257 height 32
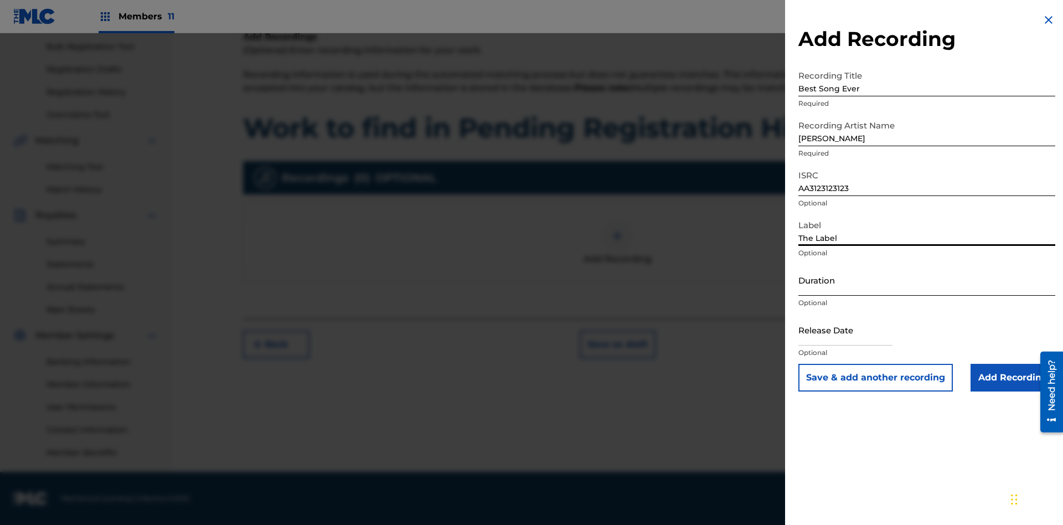
type input "The Label"
click at [927, 280] on input "Duration" at bounding box center [927, 280] width 257 height 32
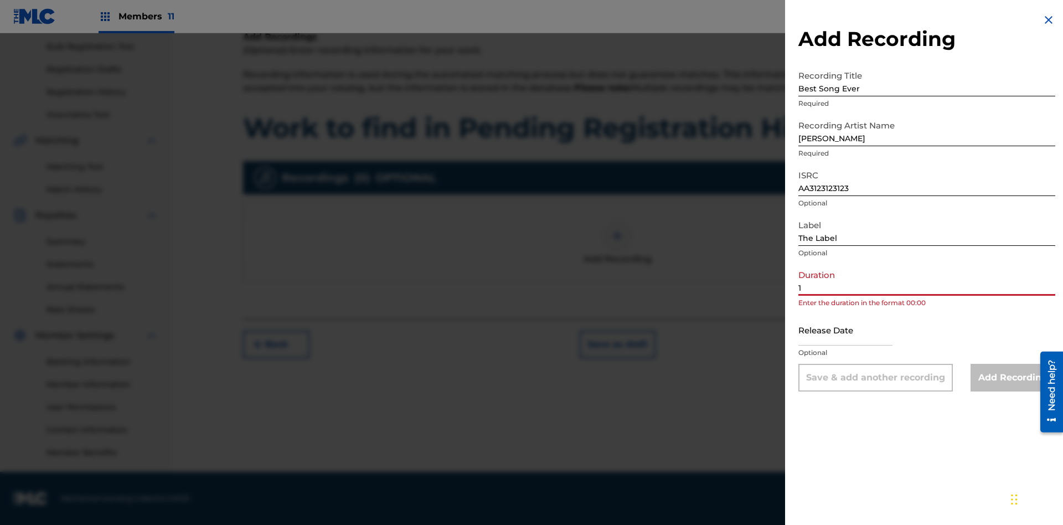
click at [927, 280] on input "1" at bounding box center [927, 280] width 257 height 32
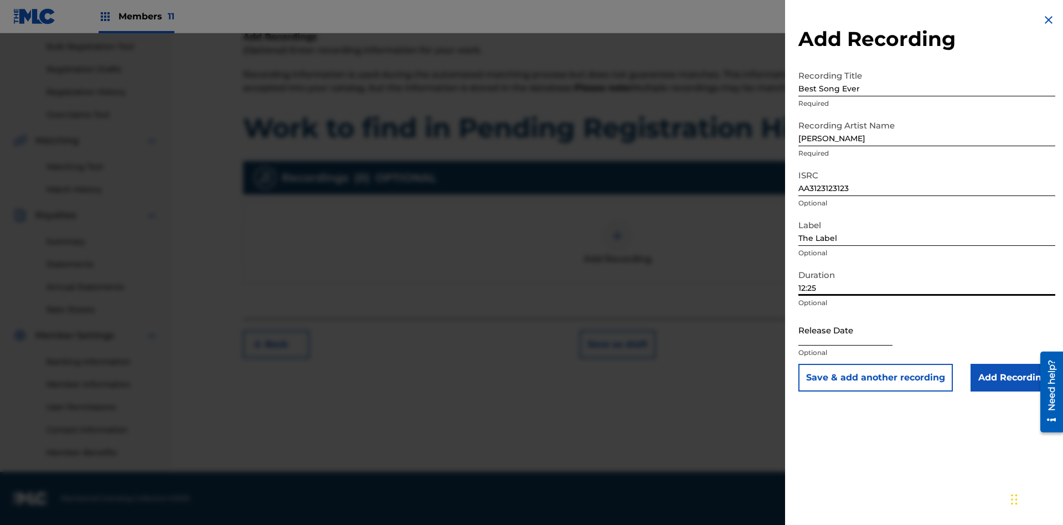
type input "12:25"
click at [854, 331] on input "text" at bounding box center [846, 330] width 94 height 32
select select "8"
select select "2025"
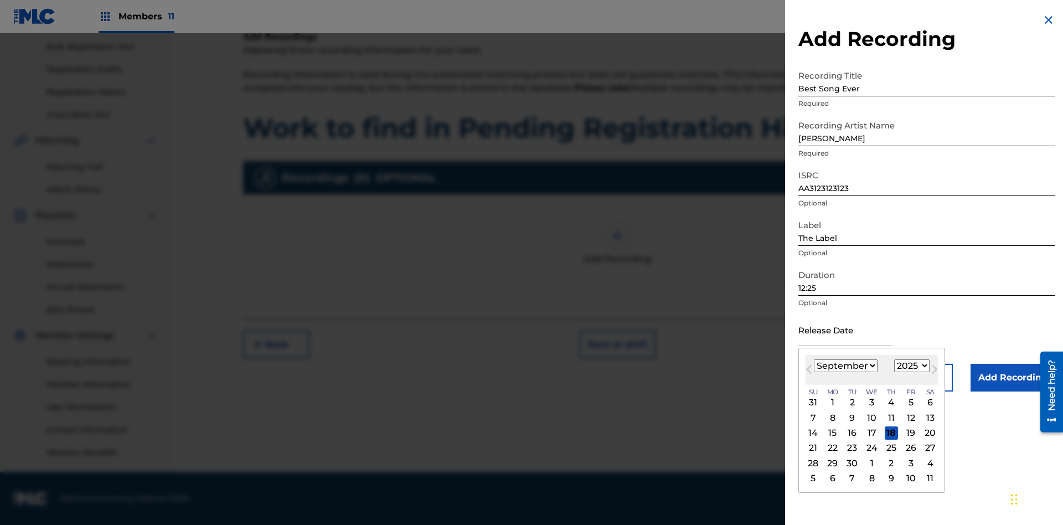
click at [845, 366] on select "January February March April May June July August September October November De…" at bounding box center [846, 365] width 64 height 13
select select "3"
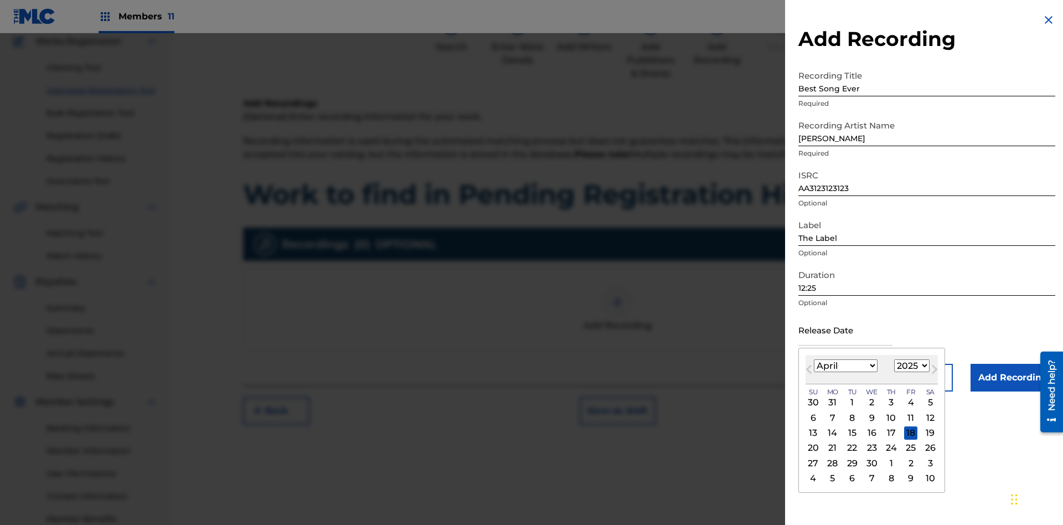
click at [910, 366] on select "1900 1901 1902 1903 1904 1905 1906 1907 1908 1909 1910 1911 1912 1913 1914 1915…" at bounding box center [911, 365] width 35 height 13
select select "2021"
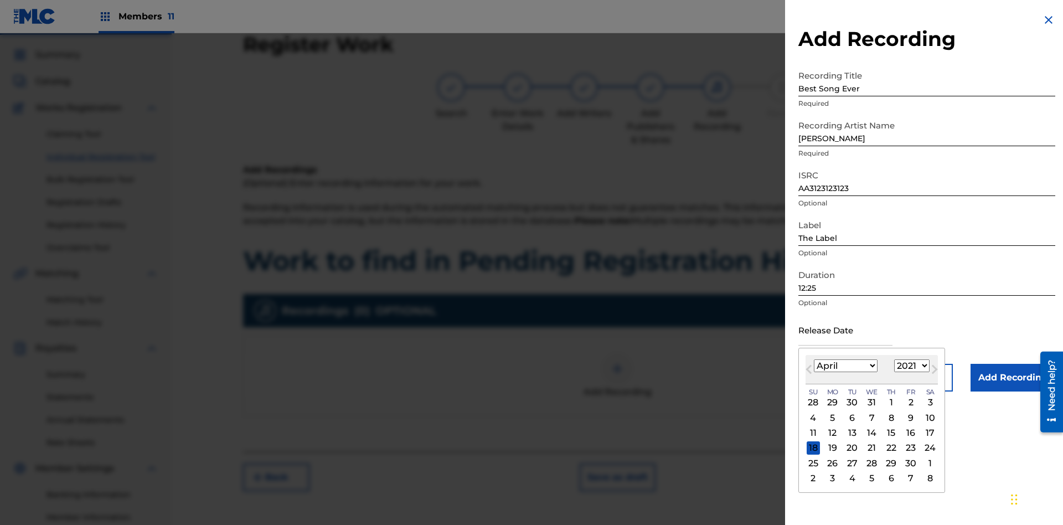
click at [910, 366] on select "1900 1901 1902 1903 1904 1905 1906 1907 1908 1909 1910 1911 1912 1913 1914 1915…" at bounding box center [911, 365] width 35 height 13
click at [890, 403] on div "1" at bounding box center [891, 402] width 13 height 13
type input "[DATE]"
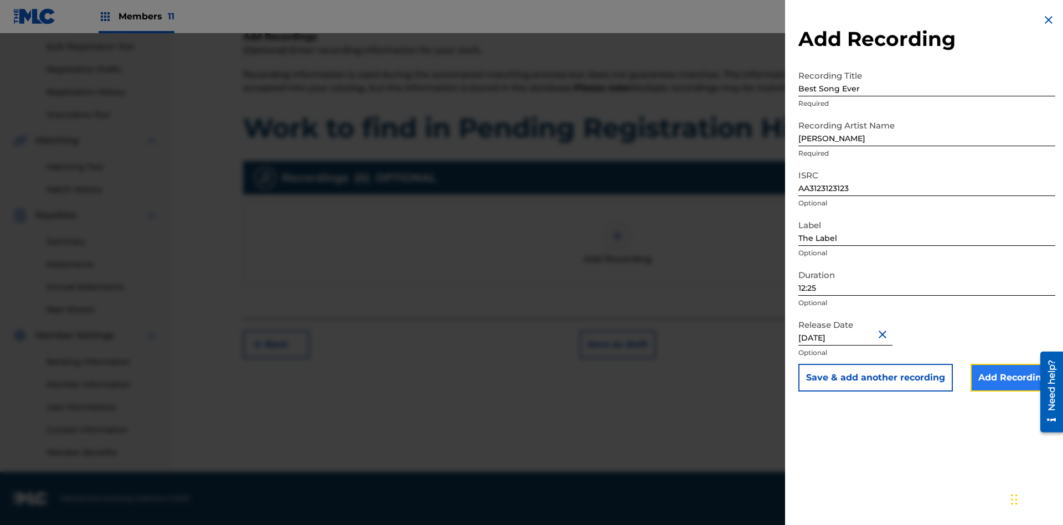
click at [1013, 378] on input "Add Recording" at bounding box center [1013, 378] width 85 height 28
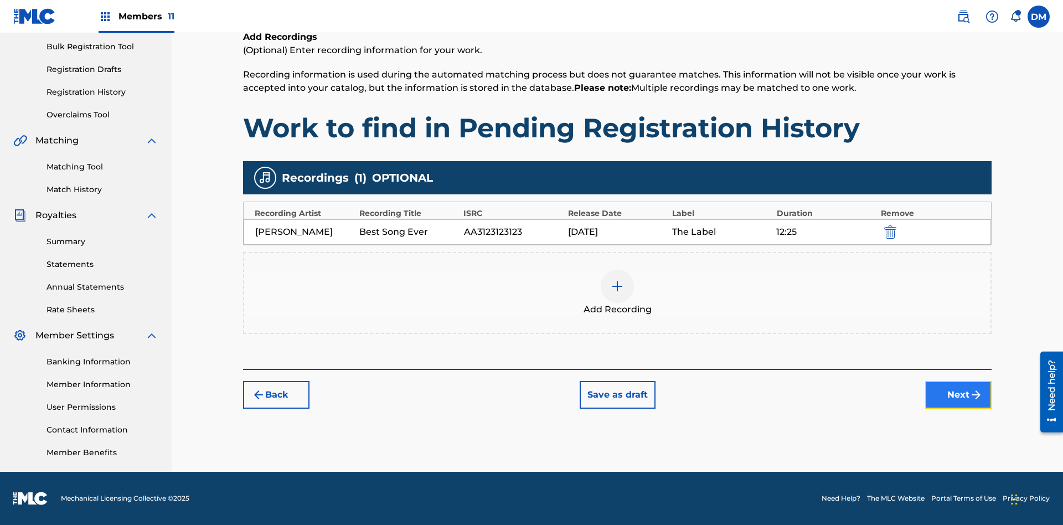
click at [959, 395] on button "Next" at bounding box center [958, 395] width 66 height 28
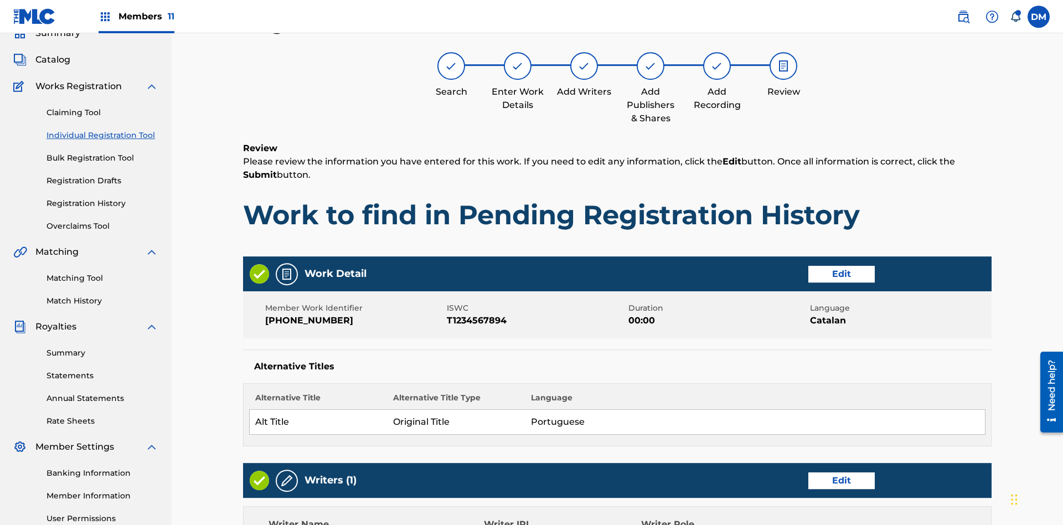
scroll to position [522, 0]
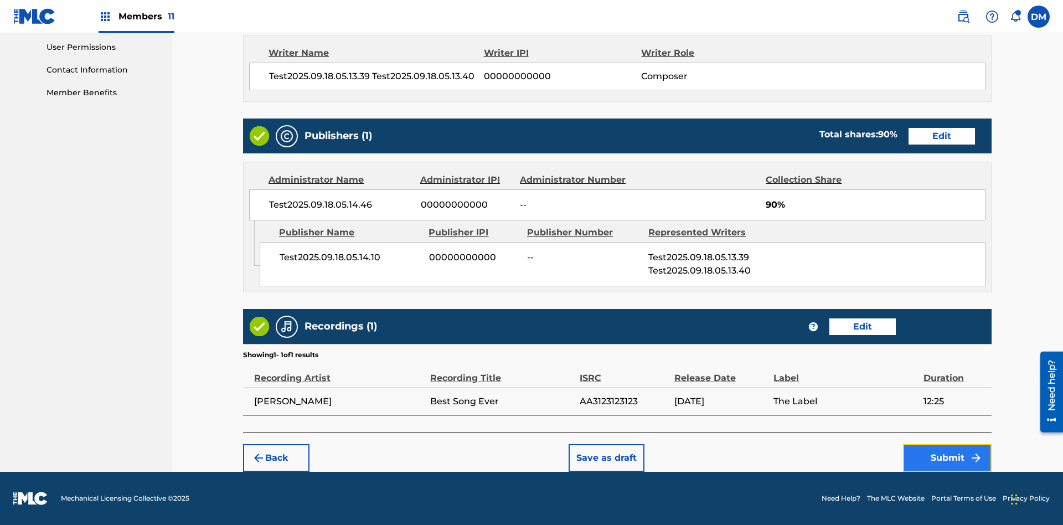
click at [947, 457] on button "Submit" at bounding box center [947, 458] width 89 height 28
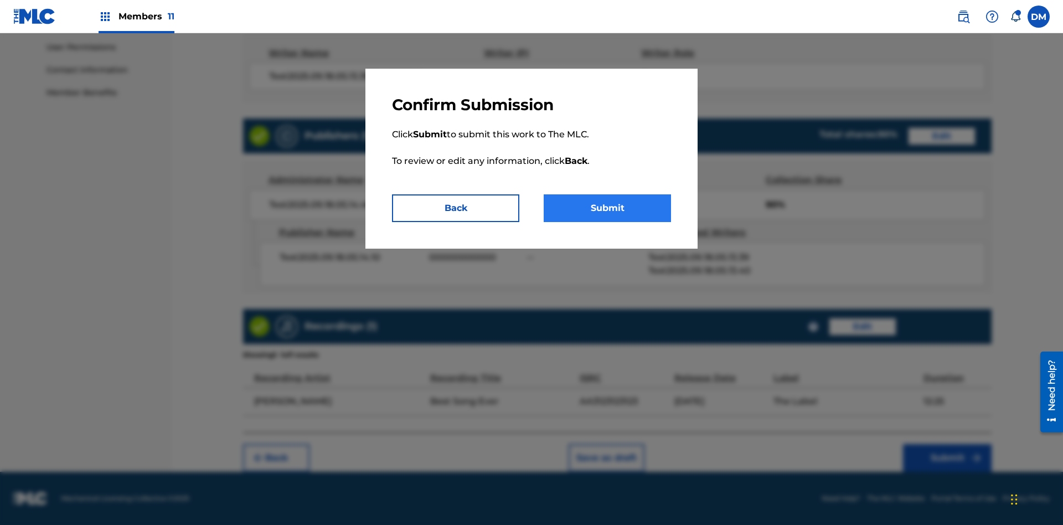
click at [607, 208] on button "Submit" at bounding box center [607, 208] width 127 height 28
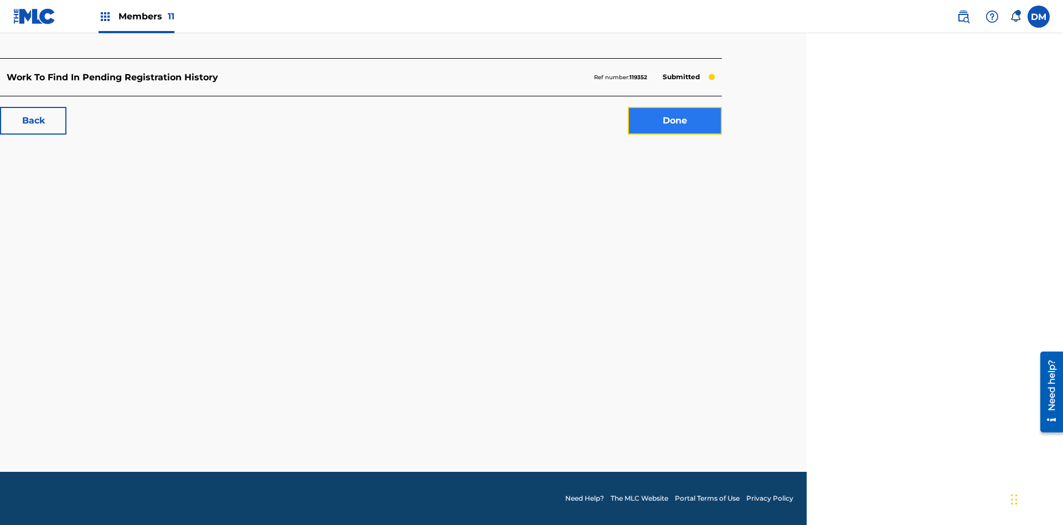
click at [675, 121] on link "Done" at bounding box center [675, 121] width 94 height 28
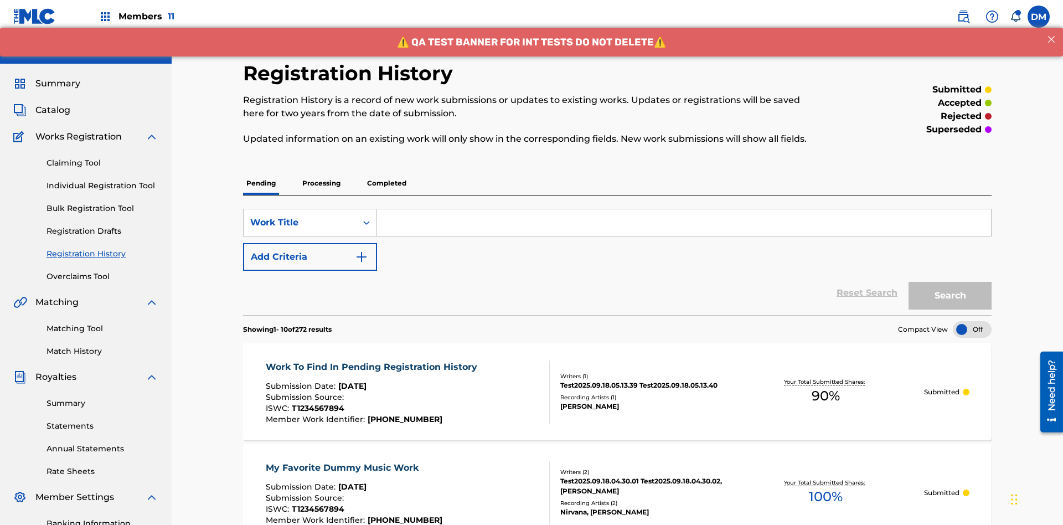
scroll to position [150, 0]
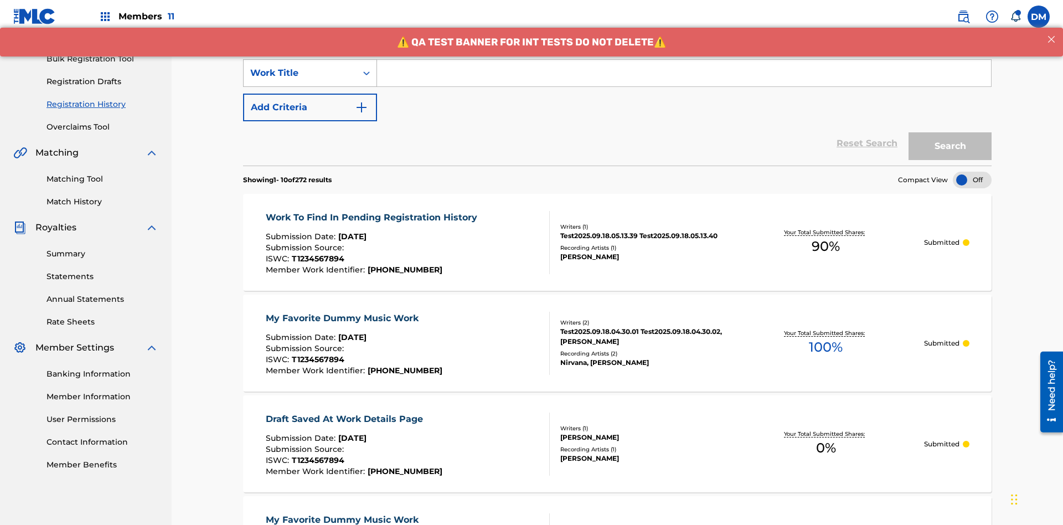
click at [300, 73] on div "Work Title" at bounding box center [300, 72] width 100 height 13
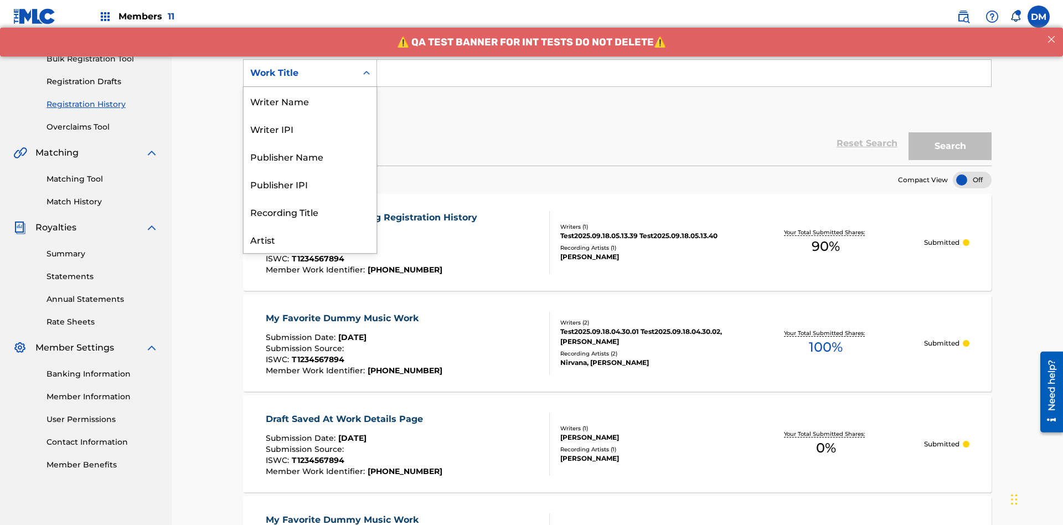
scroll to position [55, 0]
click at [310, 239] on div "Work Title" at bounding box center [310, 239] width 133 height 28
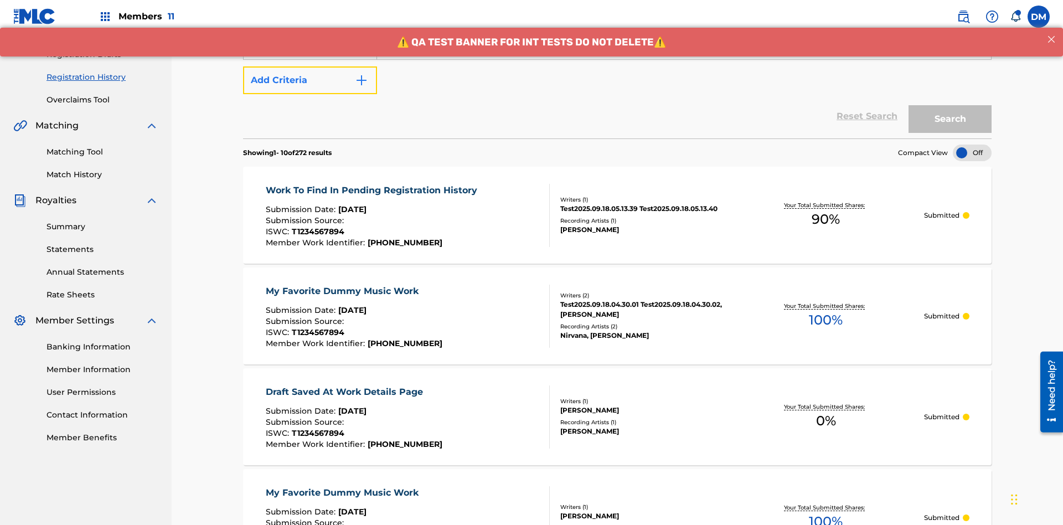
click at [310, 80] on button "Add Criteria" at bounding box center [310, 80] width 134 height 28
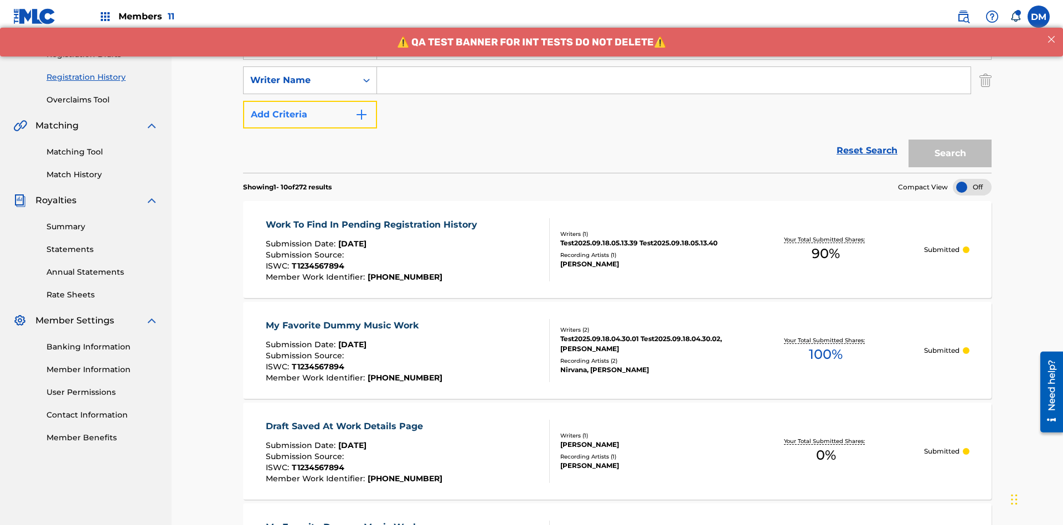
scroll to position [184, 0]
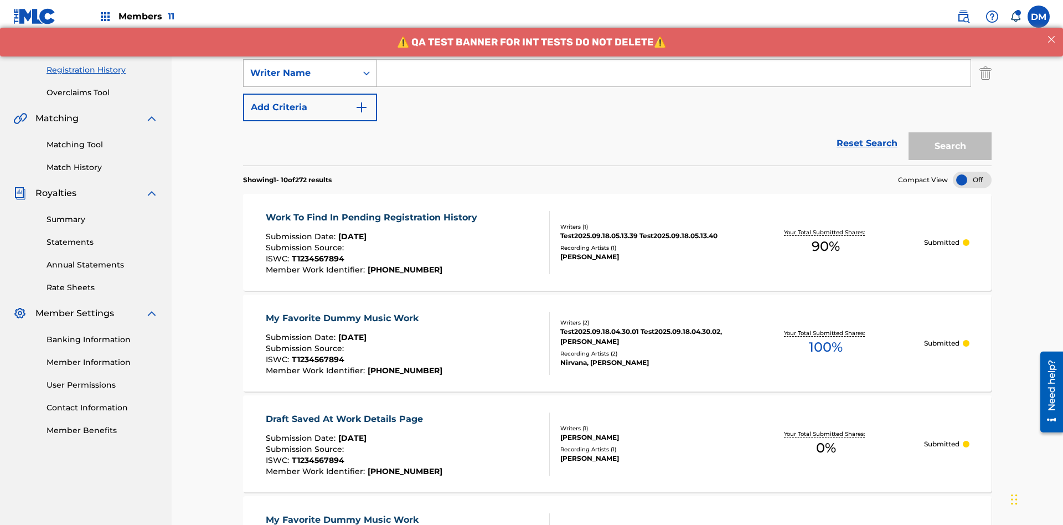
click at [300, 73] on div "Writer Name" at bounding box center [300, 72] width 100 height 13
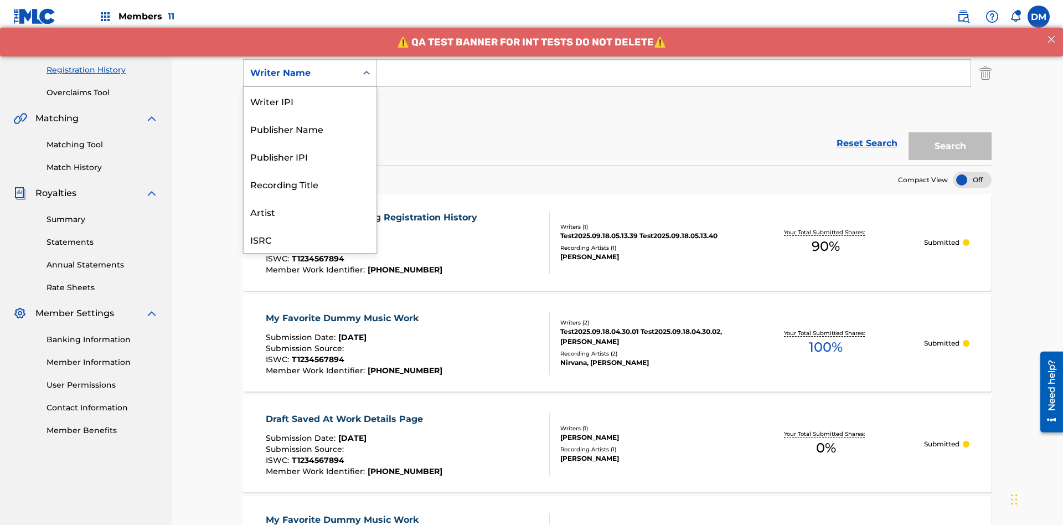
scroll to position [28, 0]
click at [310, 156] on div "Recording Title" at bounding box center [310, 156] width 133 height 28
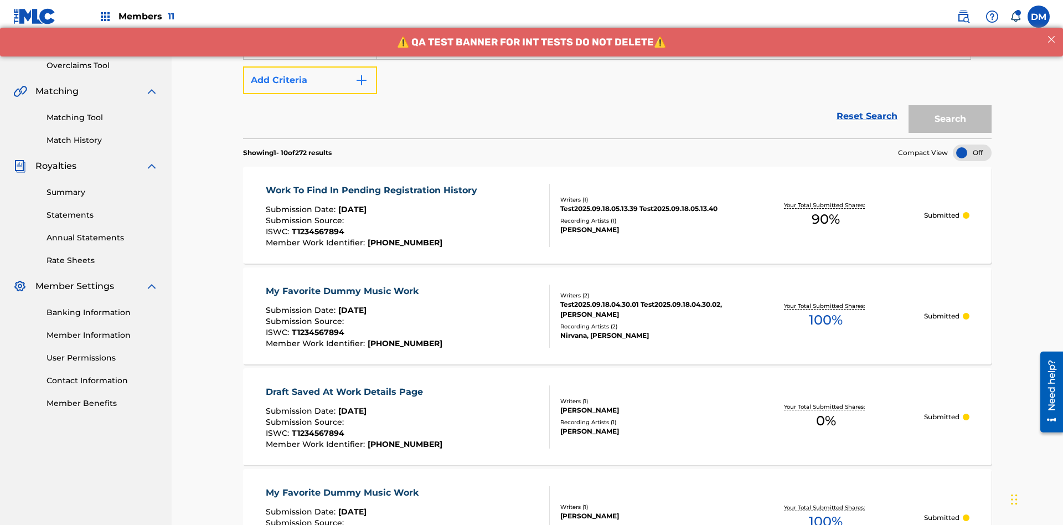
click at [310, 80] on button "Add Criteria" at bounding box center [310, 80] width 134 height 28
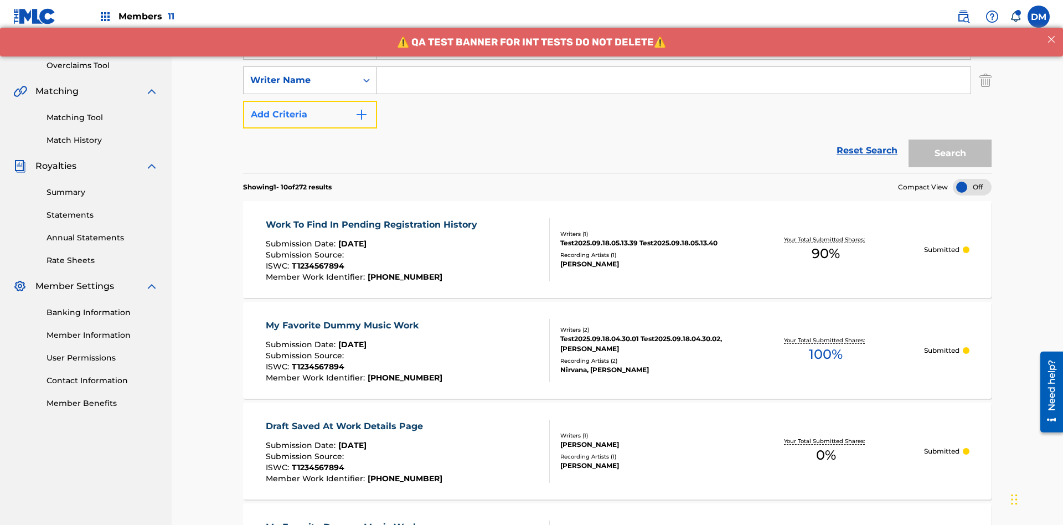
scroll to position [218, 0]
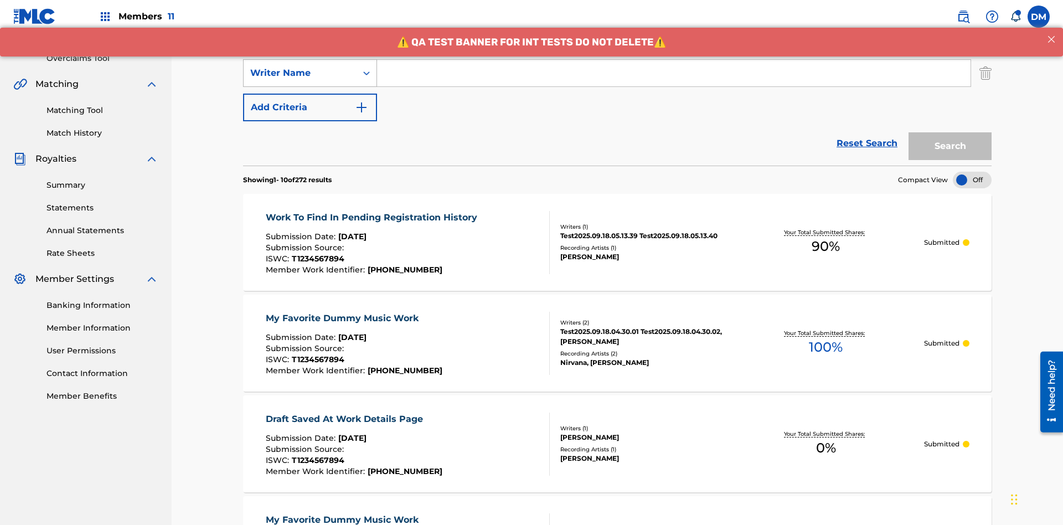
click at [300, 73] on div "Writer Name" at bounding box center [300, 72] width 100 height 13
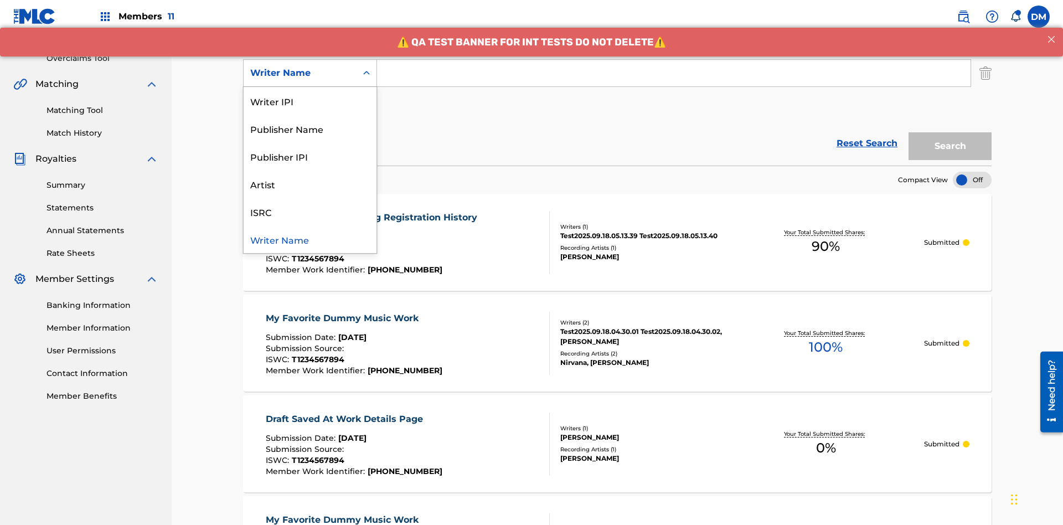
click at [310, 212] on div "ISRC" at bounding box center [310, 212] width 133 height 28
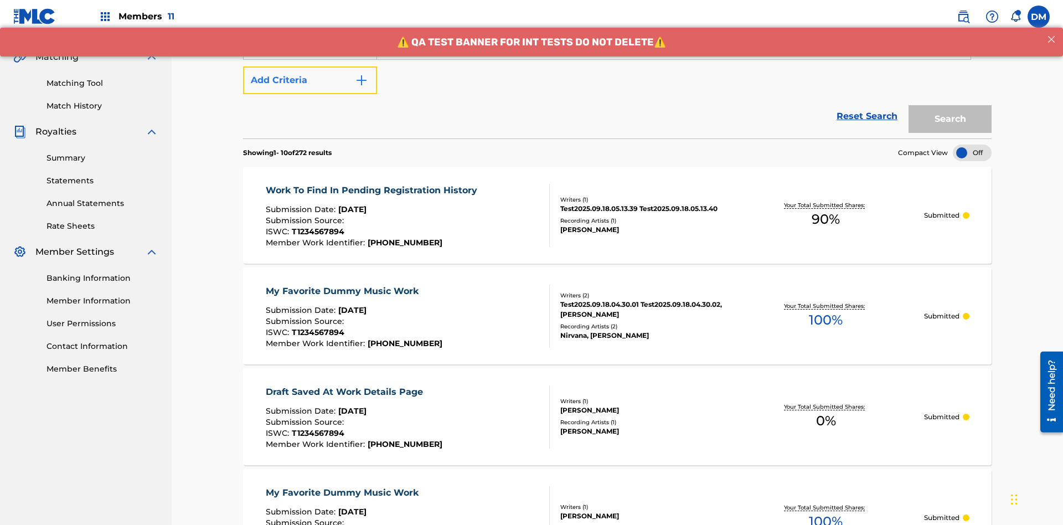
click at [310, 80] on button "Add Criteria" at bounding box center [310, 80] width 134 height 28
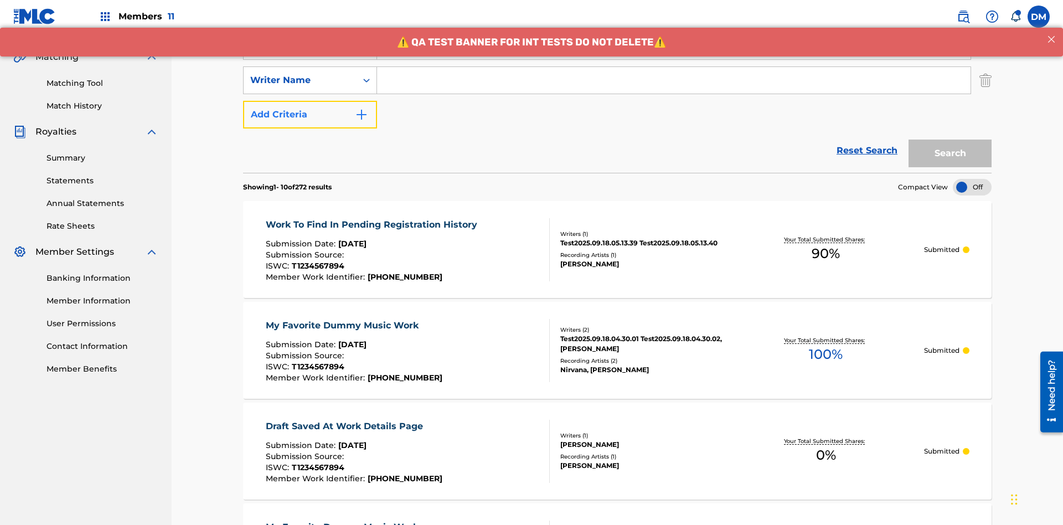
scroll to position [253, 0]
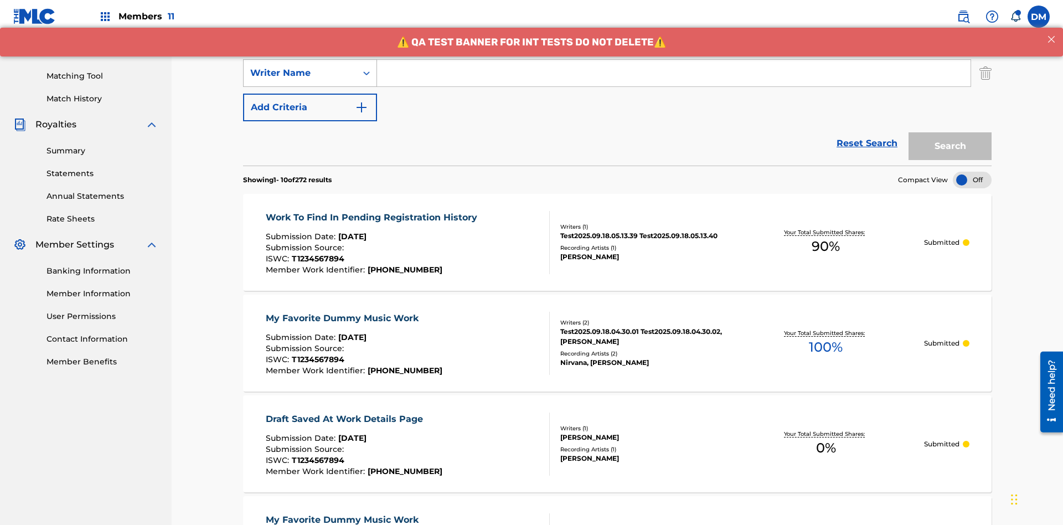
click at [300, 73] on div "Writer Name" at bounding box center [300, 72] width 100 height 13
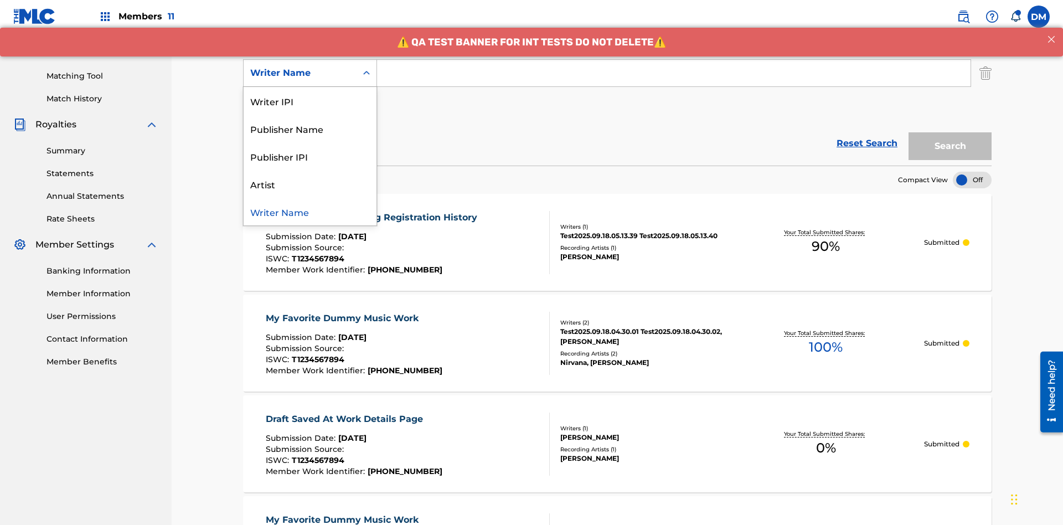
click at [310, 156] on div "Publisher IPI" at bounding box center [310, 156] width 133 height 28
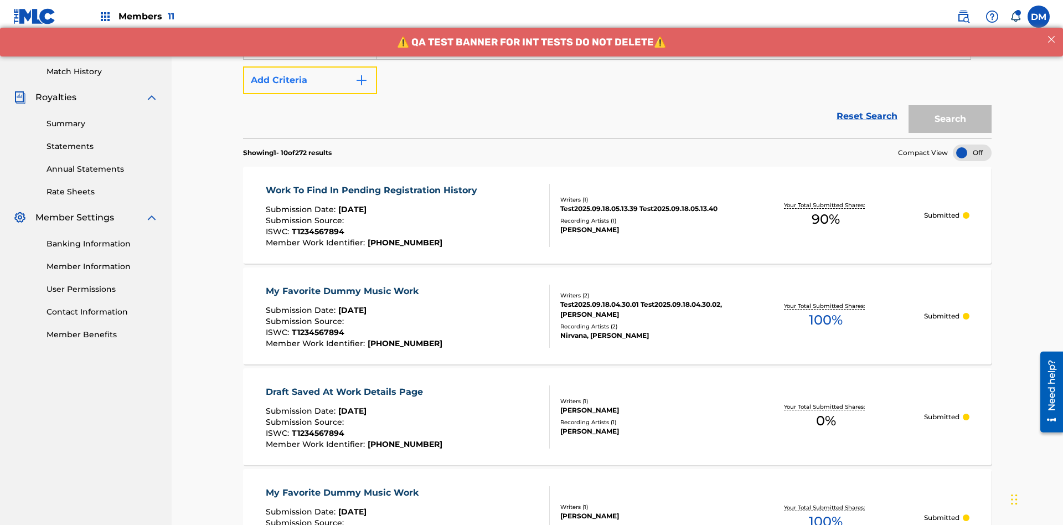
click at [310, 80] on button "Add Criteria" at bounding box center [310, 80] width 134 height 28
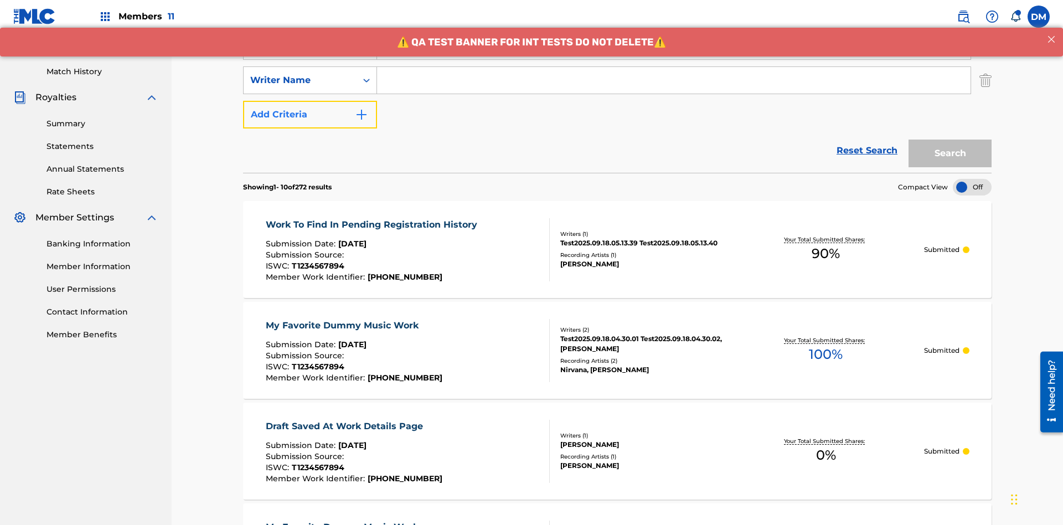
scroll to position [287, 0]
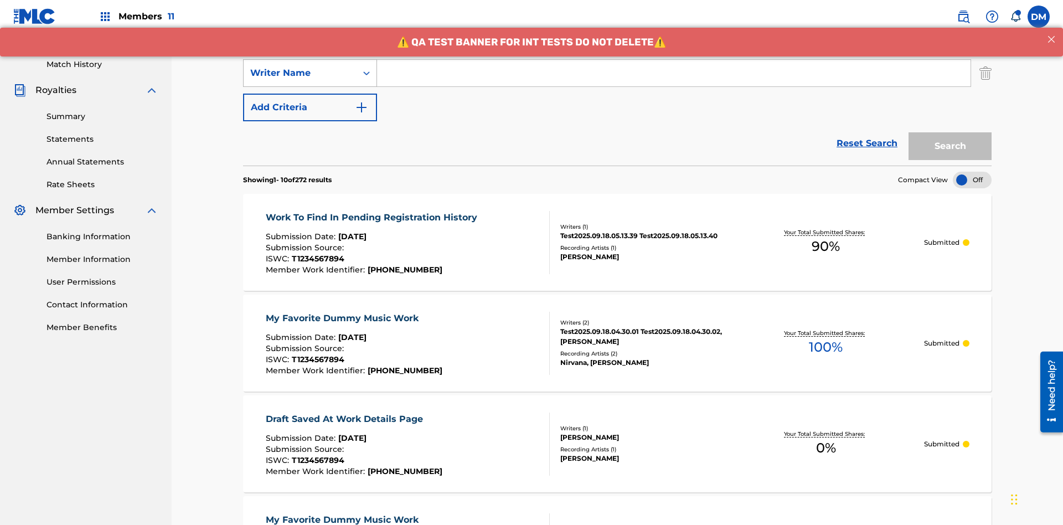
click at [300, 73] on div "Writer Name" at bounding box center [300, 72] width 100 height 13
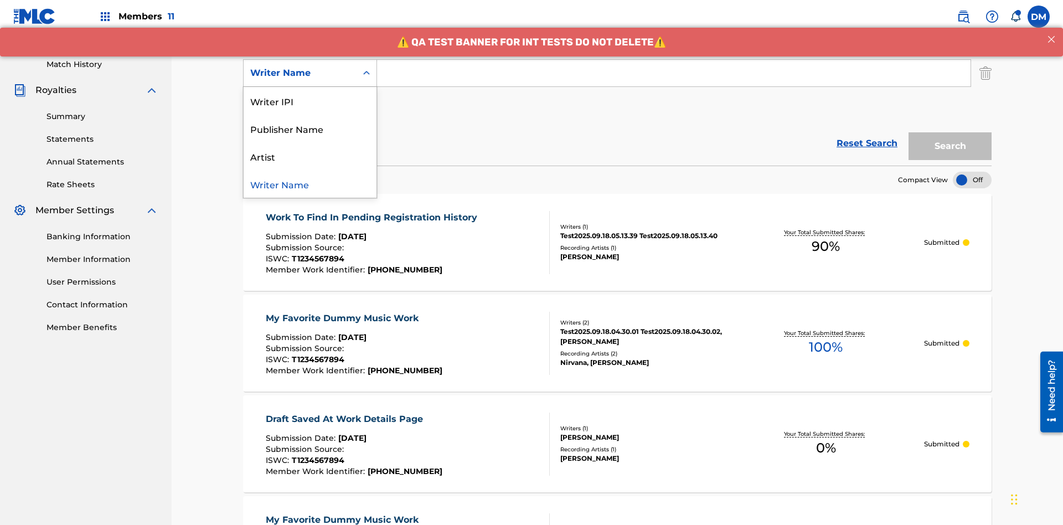
click at [310, 156] on div "Artist" at bounding box center [310, 156] width 133 height 28
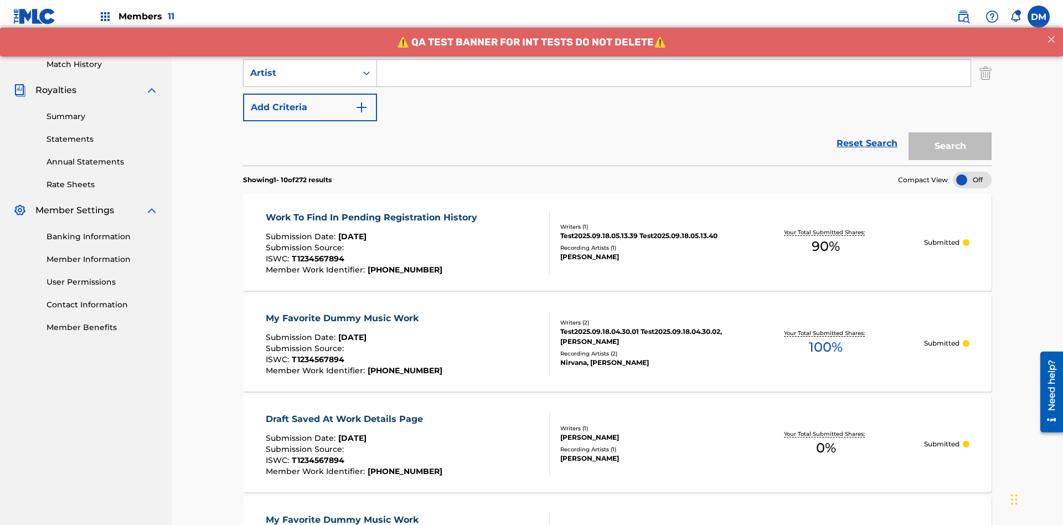
scroll to position [143, 0]
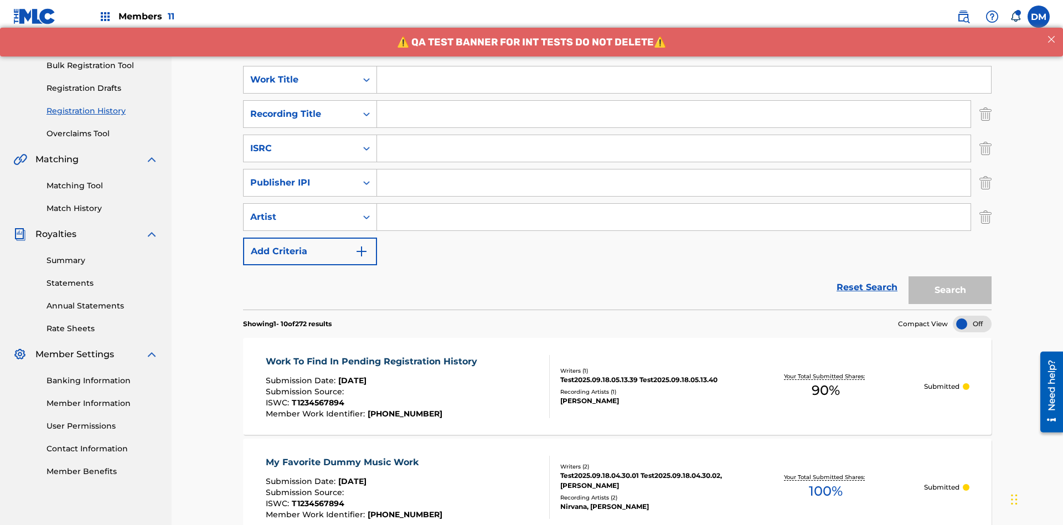
click at [684, 80] on input "Search Form" at bounding box center [684, 79] width 614 height 27
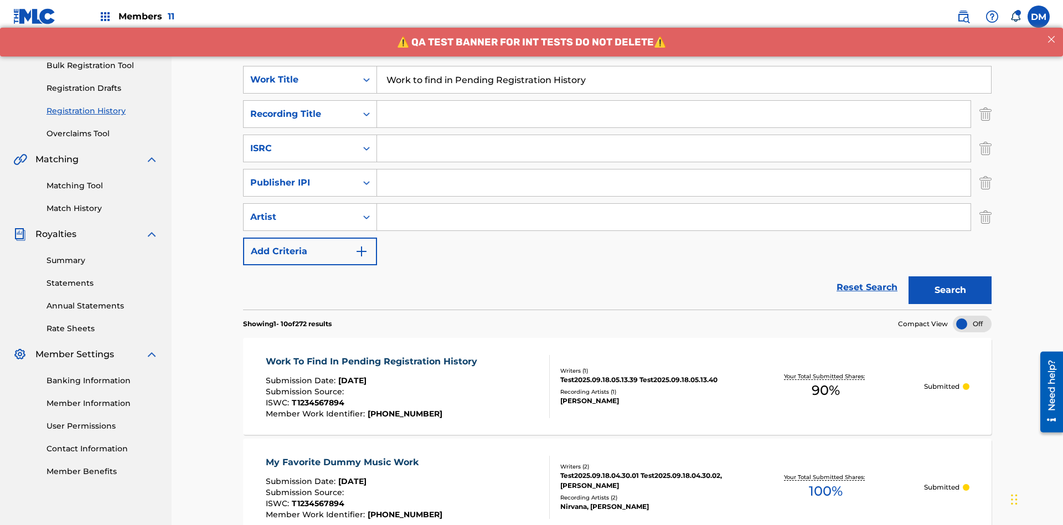
scroll to position [177, 0]
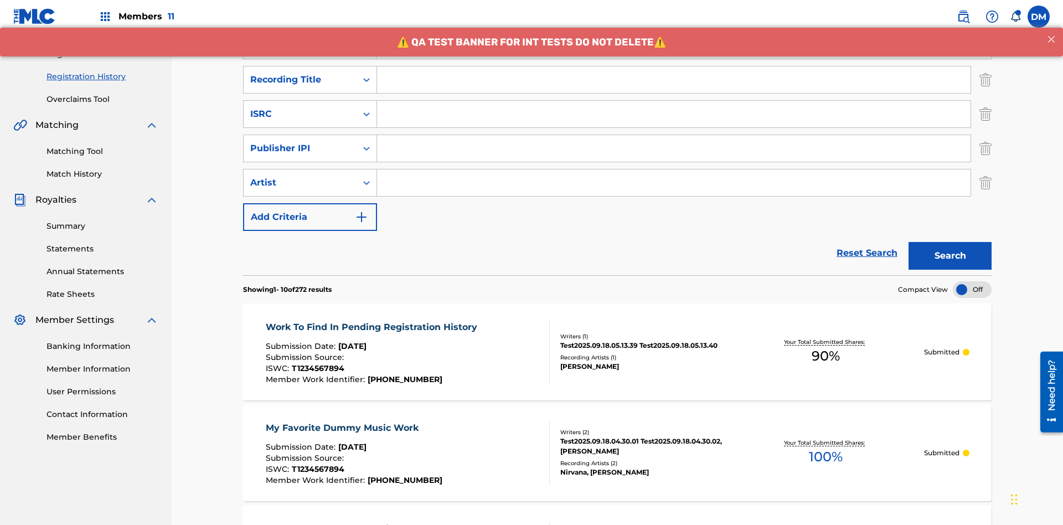
type input "Work to find in Pending Registration History"
click at [674, 80] on input "Search Form" at bounding box center [674, 79] width 594 height 27
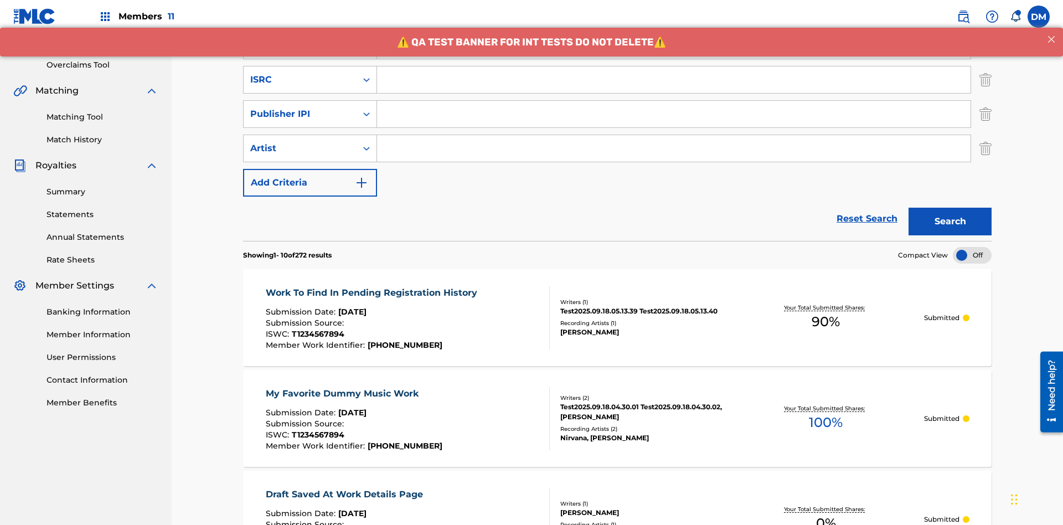
type input "Best Song Ever"
click at [674, 80] on input "Search Form" at bounding box center [674, 79] width 594 height 27
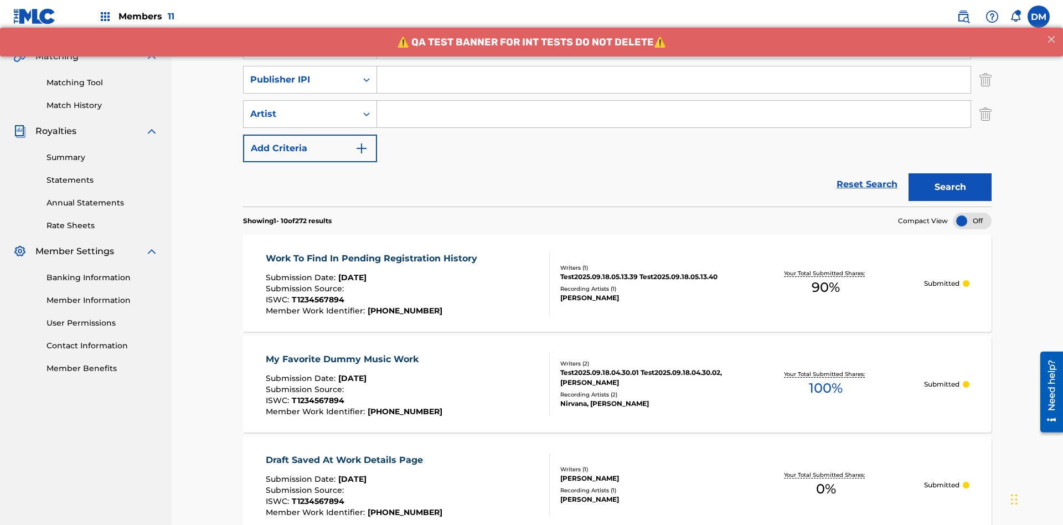
type input "AA3123123123"
click at [674, 80] on input "Search Form" at bounding box center [674, 79] width 594 height 27
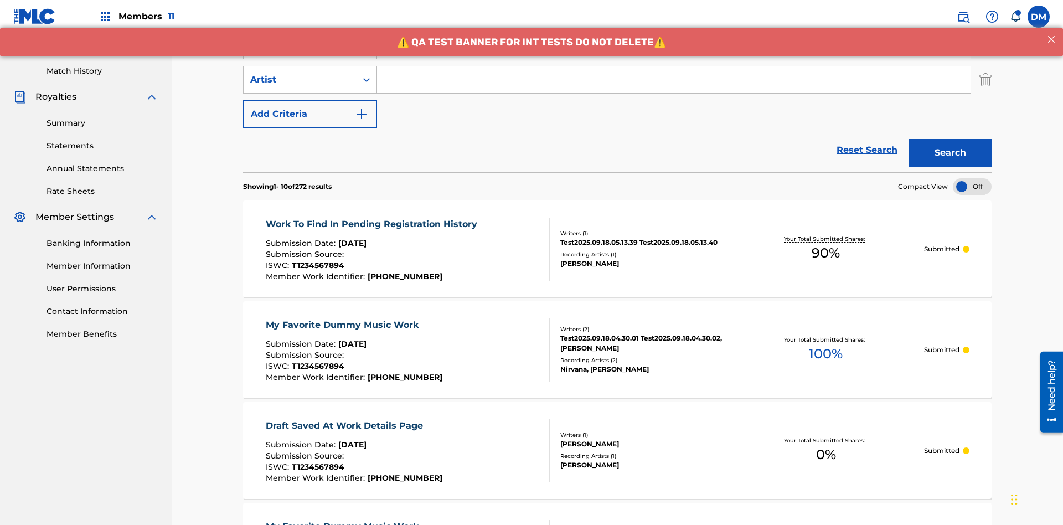
type input "00000000000"
click at [674, 80] on input "Search Form" at bounding box center [674, 79] width 594 height 27
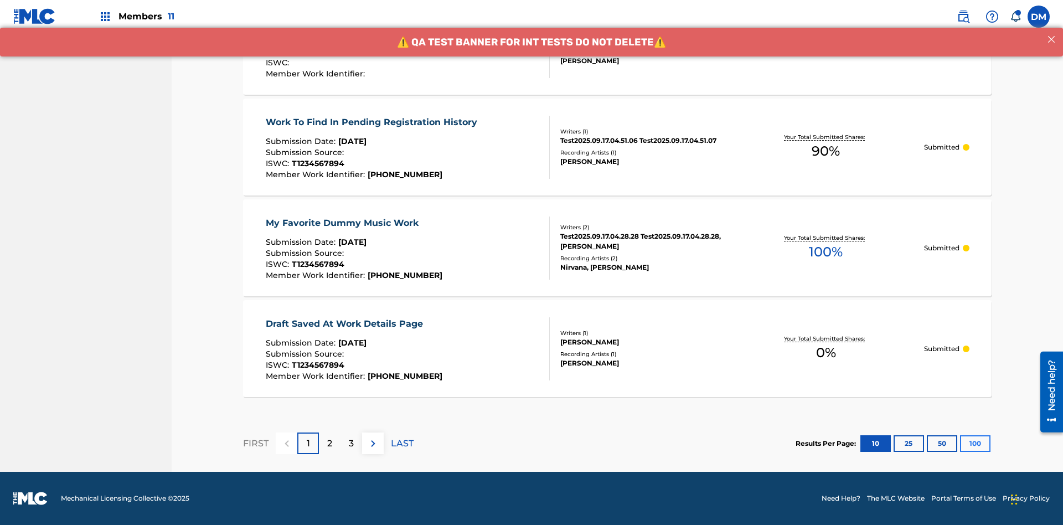
type input "[PERSON_NAME]"
click at [960, 443] on button "100" at bounding box center [975, 443] width 30 height 17
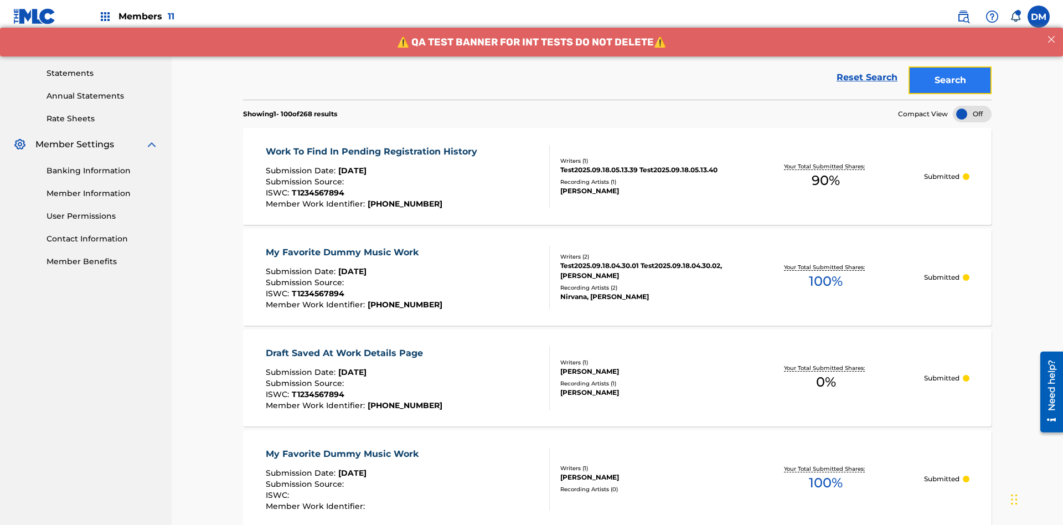
click at [950, 80] on button "Search" at bounding box center [950, 80] width 83 height 28
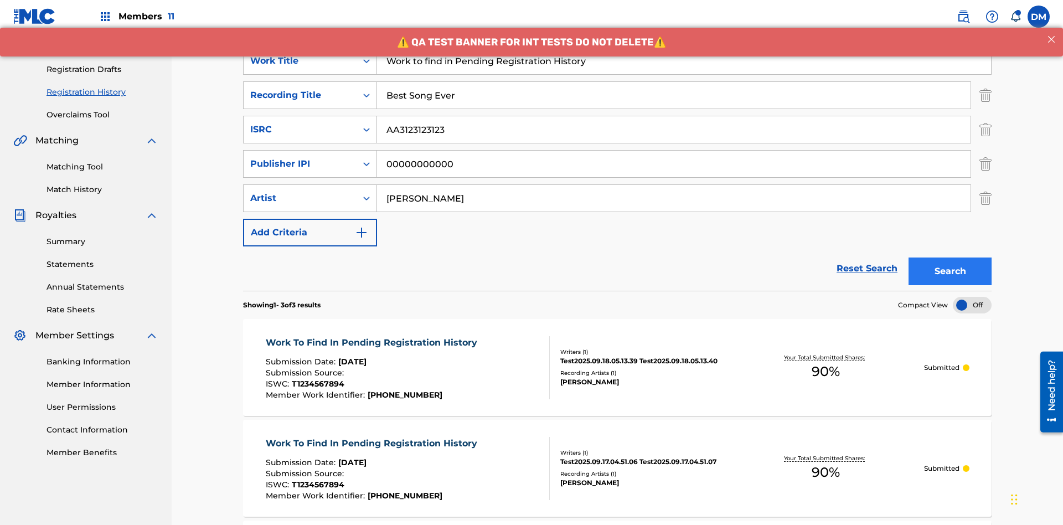
scroll to position [377, 0]
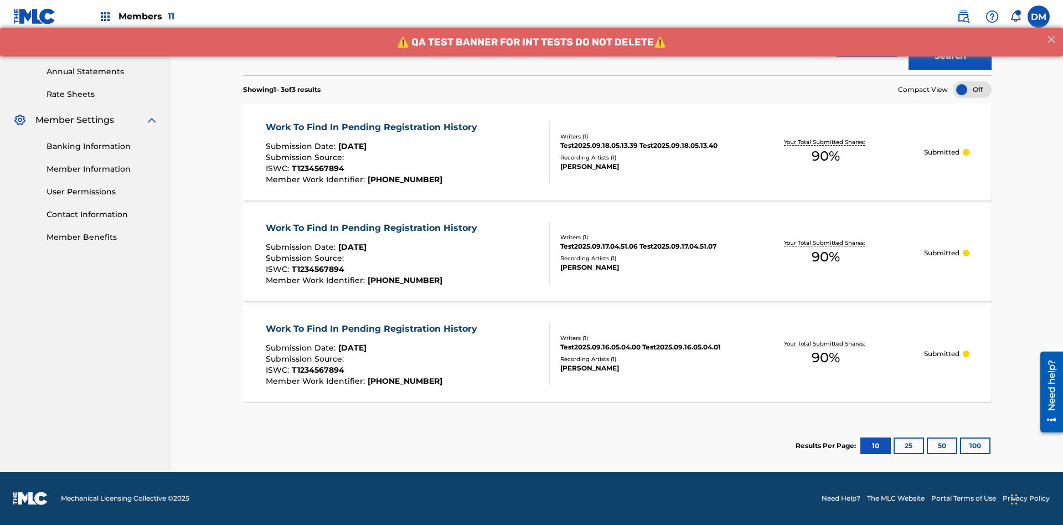
click at [826, 156] on span "90 %" at bounding box center [826, 156] width 28 height 20
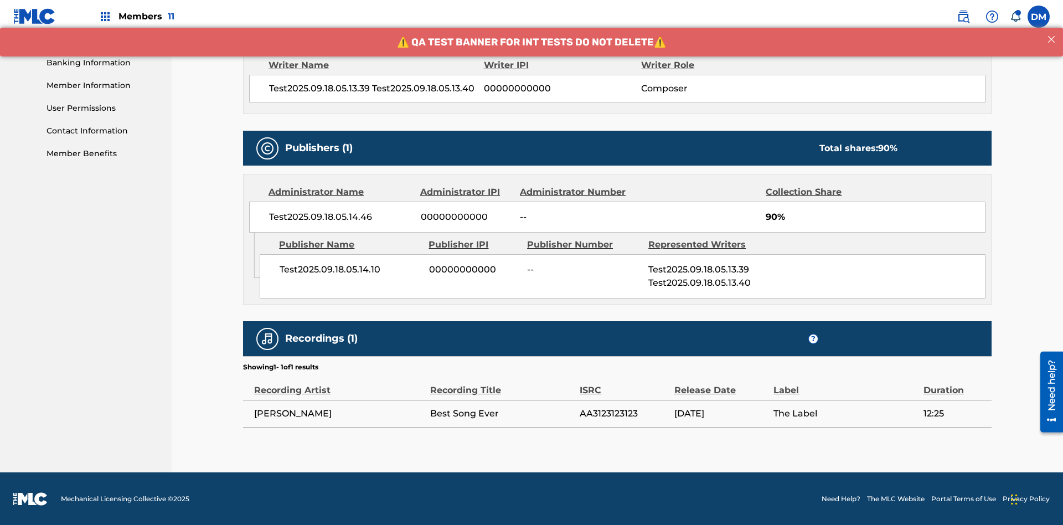
scroll to position [461, 0]
